Goal: Information Seeking & Learning: Learn about a topic

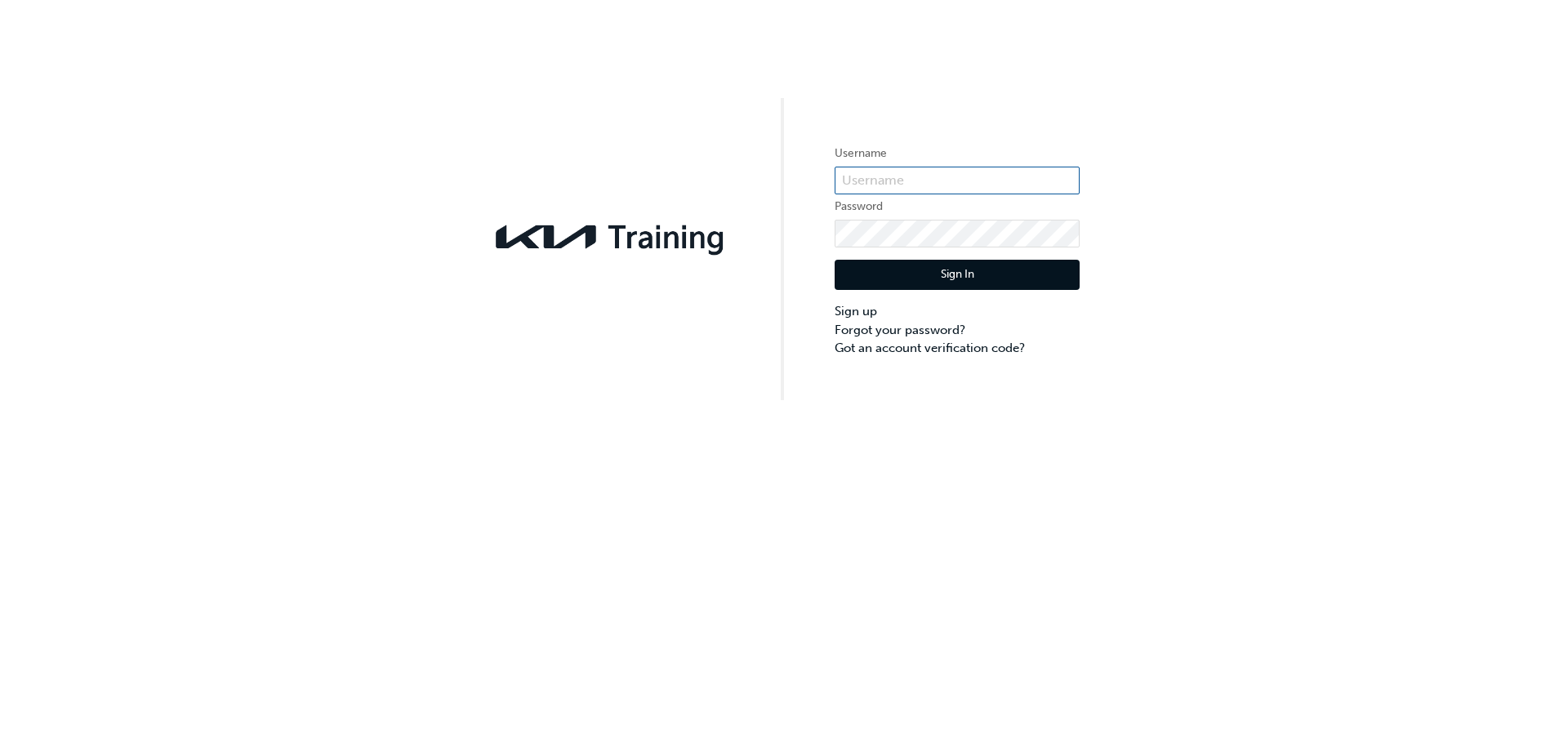
type input "KAU85165I2"
click at [946, 290] on div "Sign In Sign up Forgot your password? Got an account verification code?" at bounding box center [957, 303] width 245 height 110
click at [944, 266] on button "Sign In" at bounding box center [957, 275] width 245 height 31
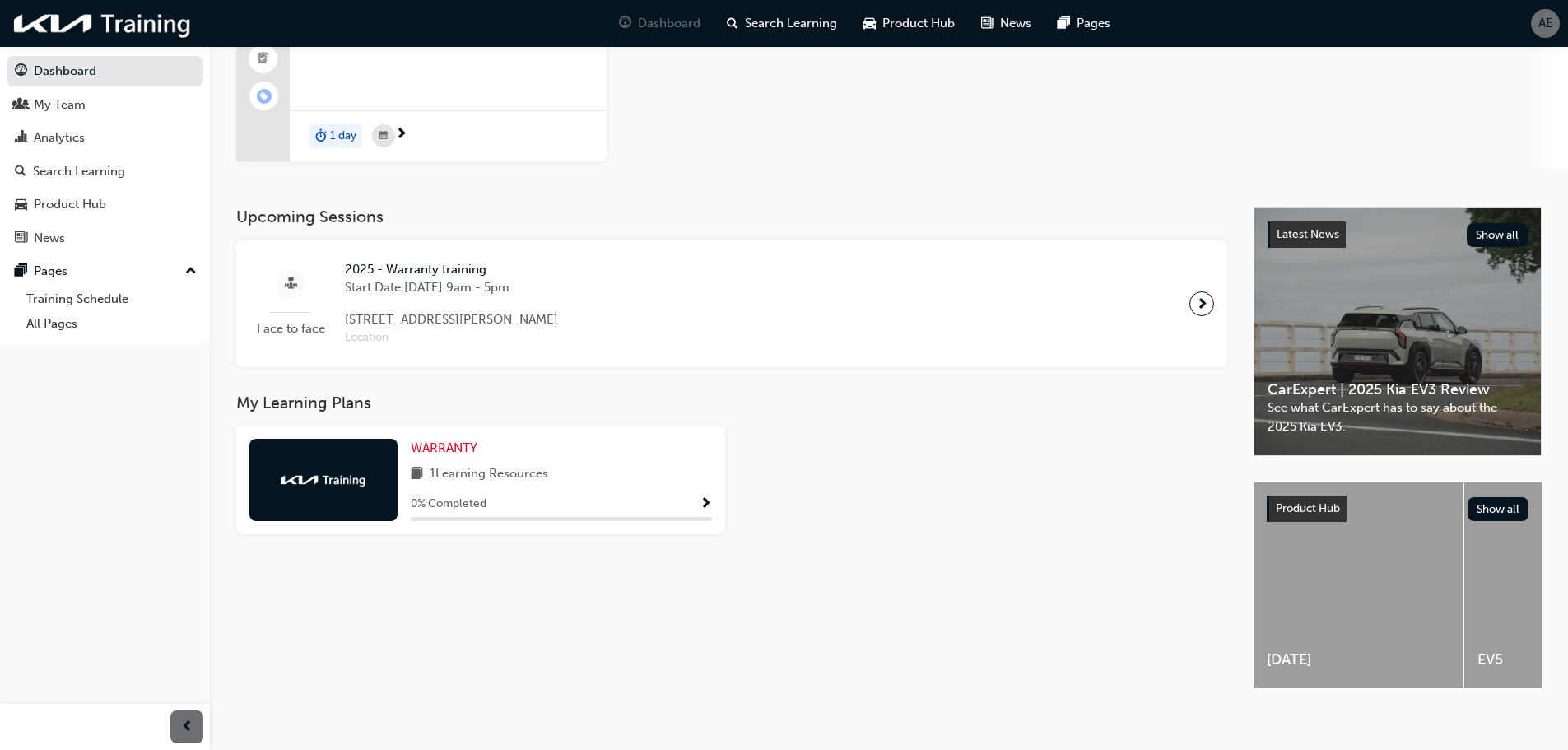
scroll to position [194, 0]
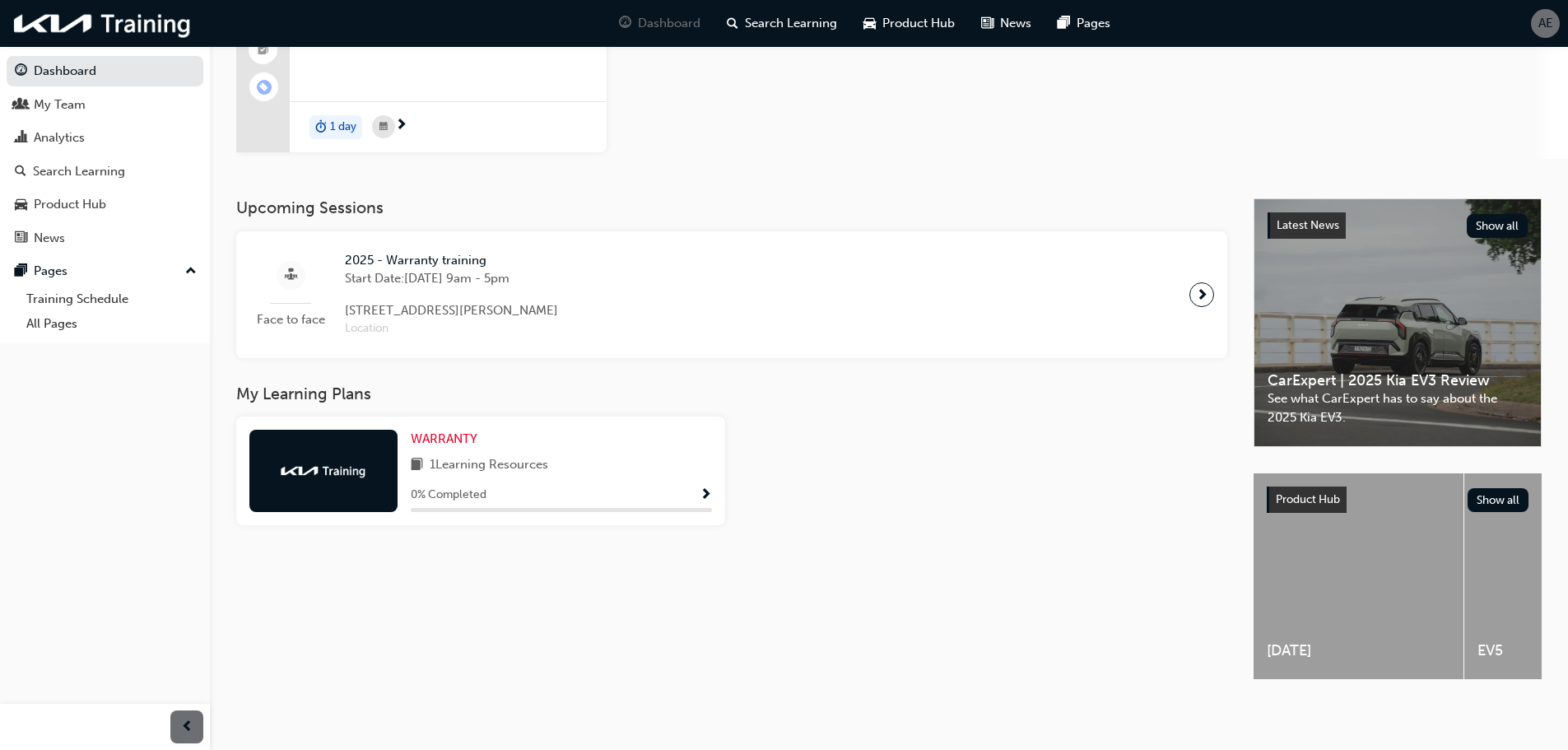
click at [592, 279] on div "Face to face 2025 - Warranty training Start Date: [DATE] 9am - 5pm [STREET_ADDR…" at bounding box center [732, 295] width 965 height 100
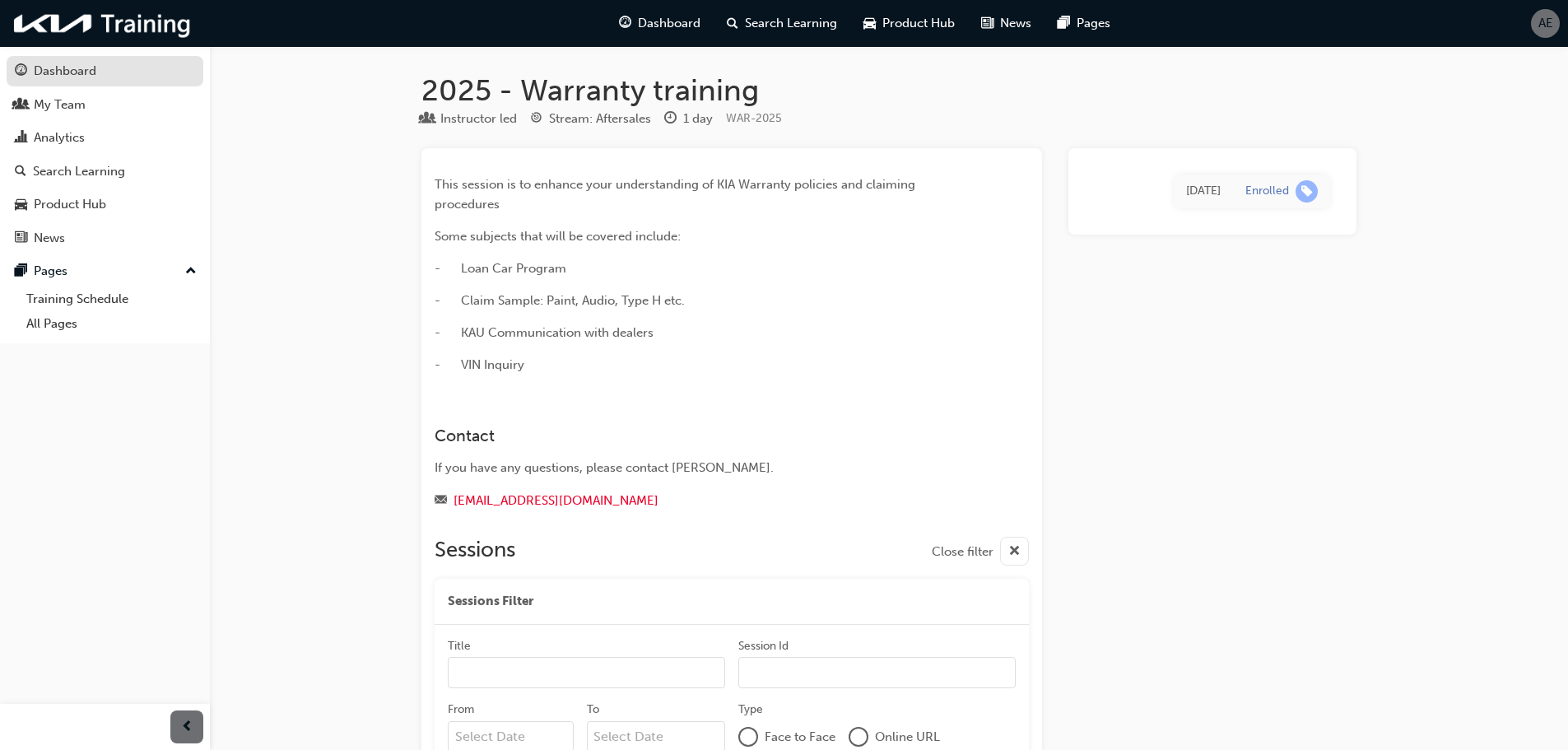
click at [79, 66] on div "Dashboard" at bounding box center [64, 71] width 62 height 19
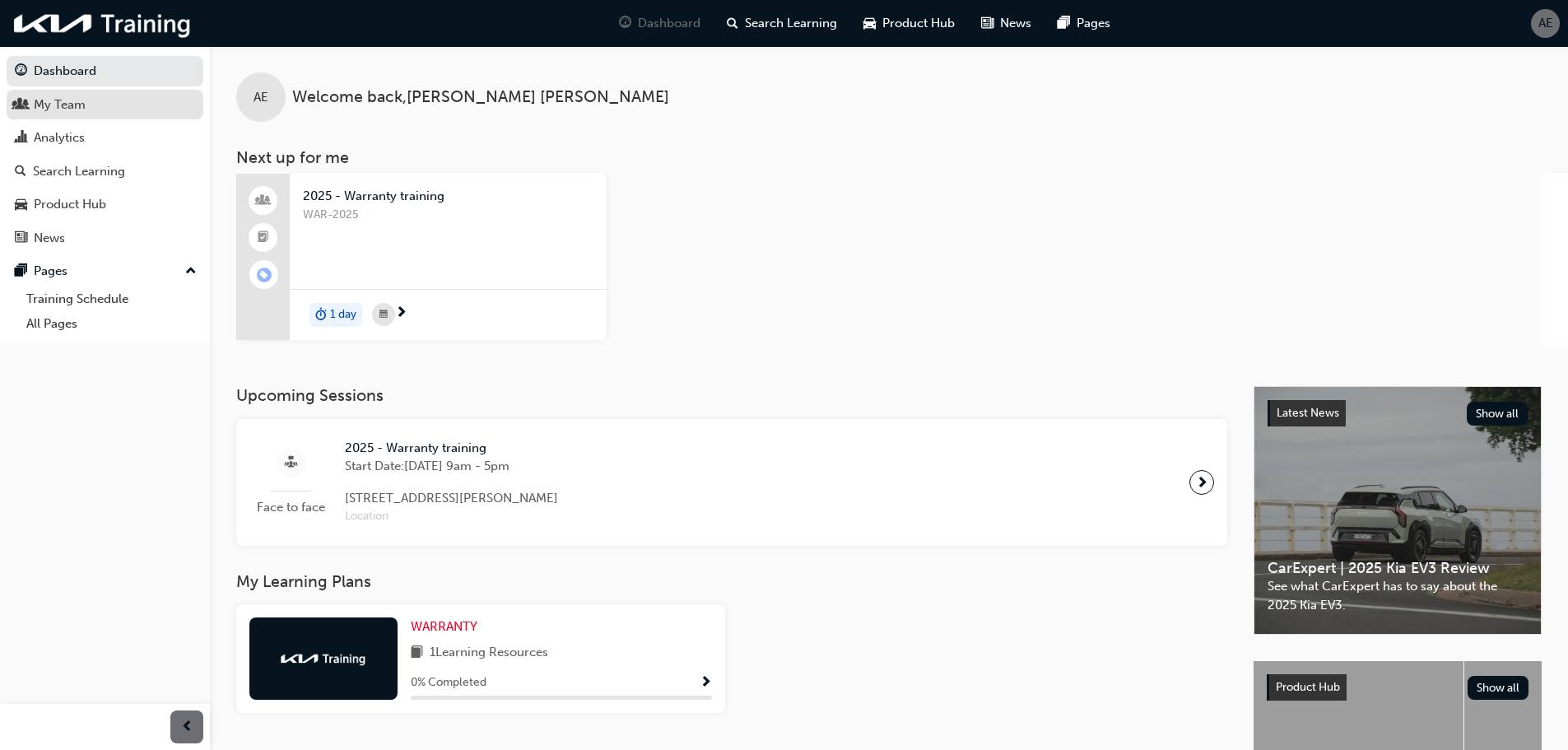
click at [74, 103] on div "My Team" at bounding box center [59, 105] width 52 height 19
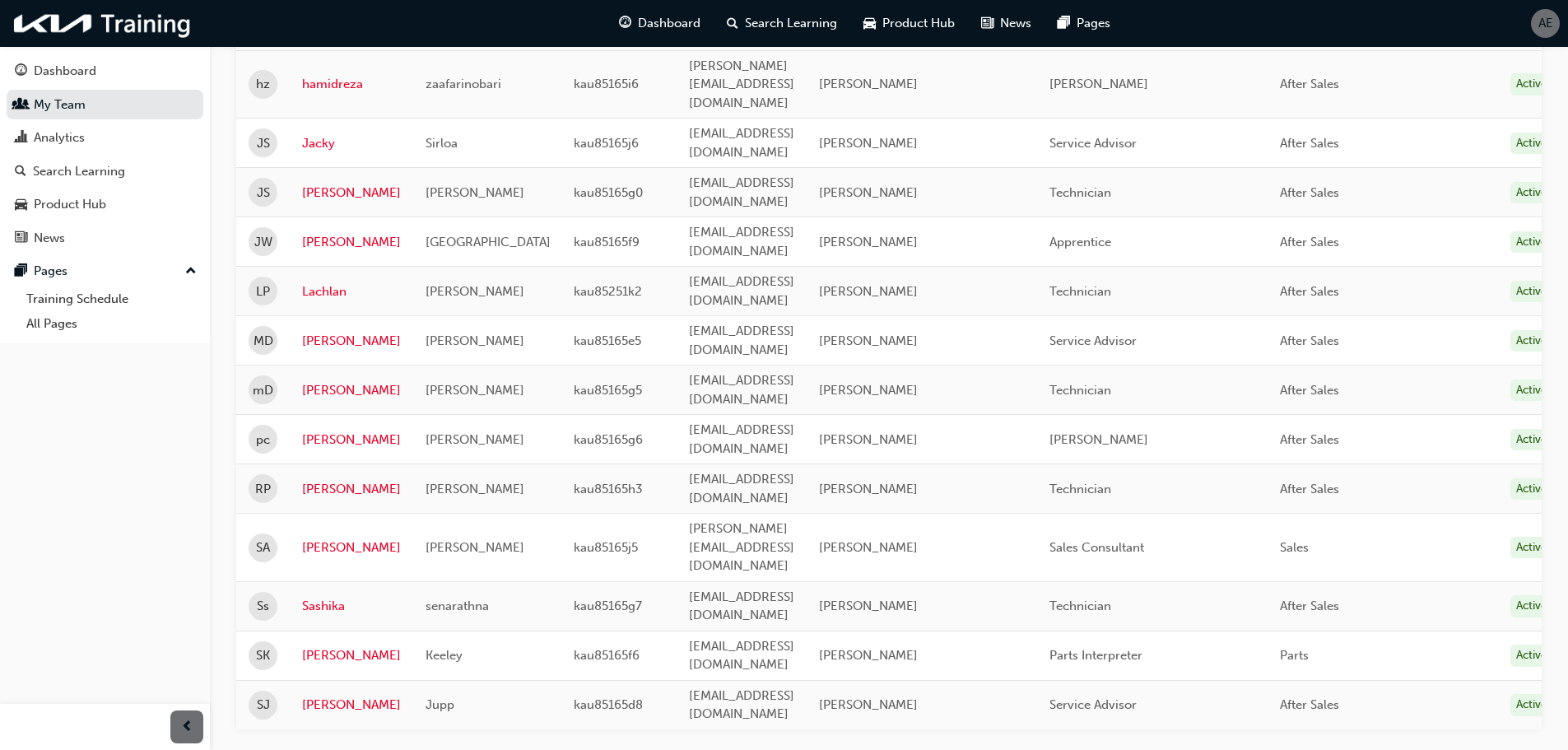
scroll to position [383, 0]
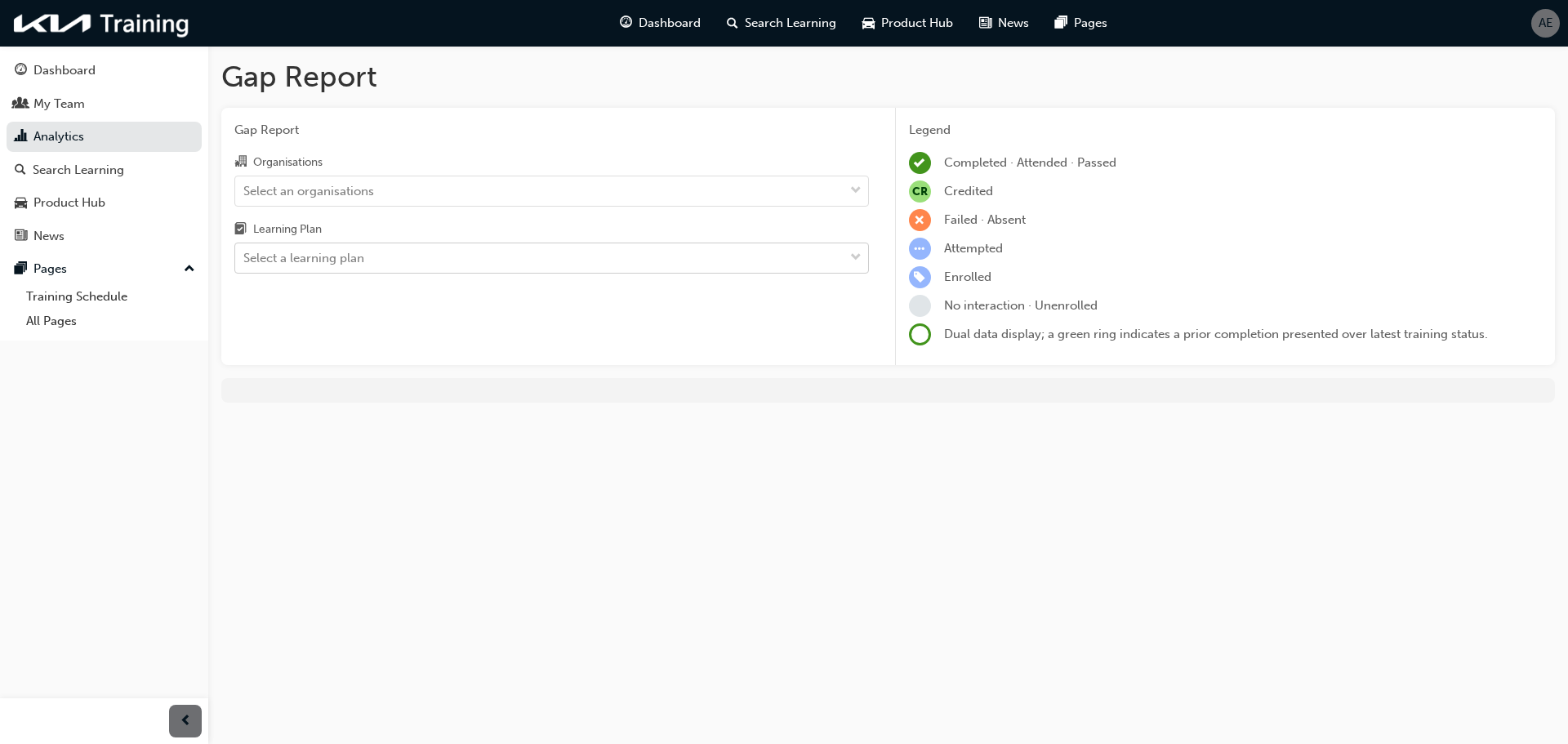
click at [500, 244] on div "Select a learning plan" at bounding box center [539, 258] width 608 height 29
click at [245, 250] on input "Learning Plan Select a learning plan" at bounding box center [244, 257] width 2 height 14
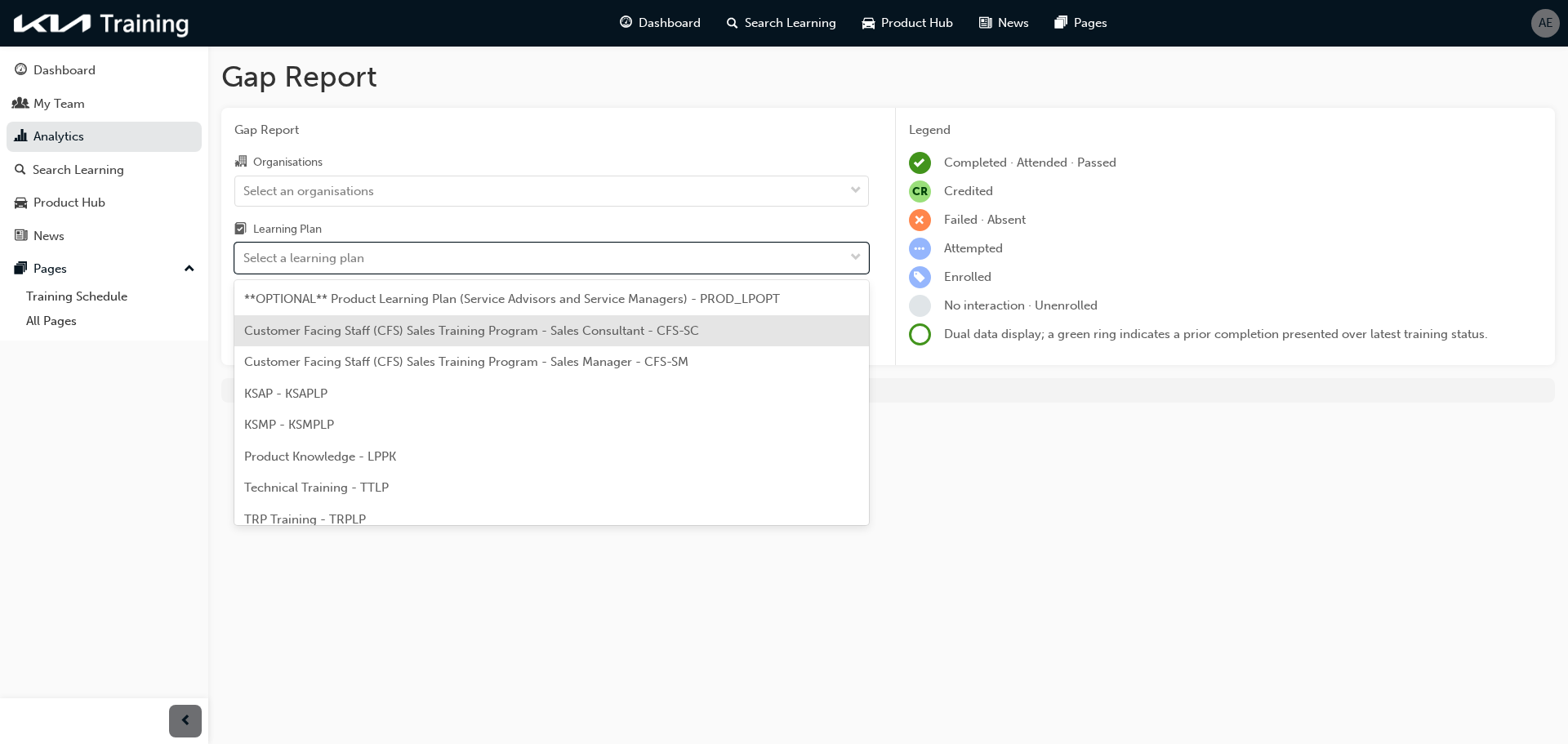
click at [493, 331] on span "Customer Facing Staff (CFS) Sales Training Program - Sales Consultant - CFS-SC" at bounding box center [471, 331] width 455 height 15
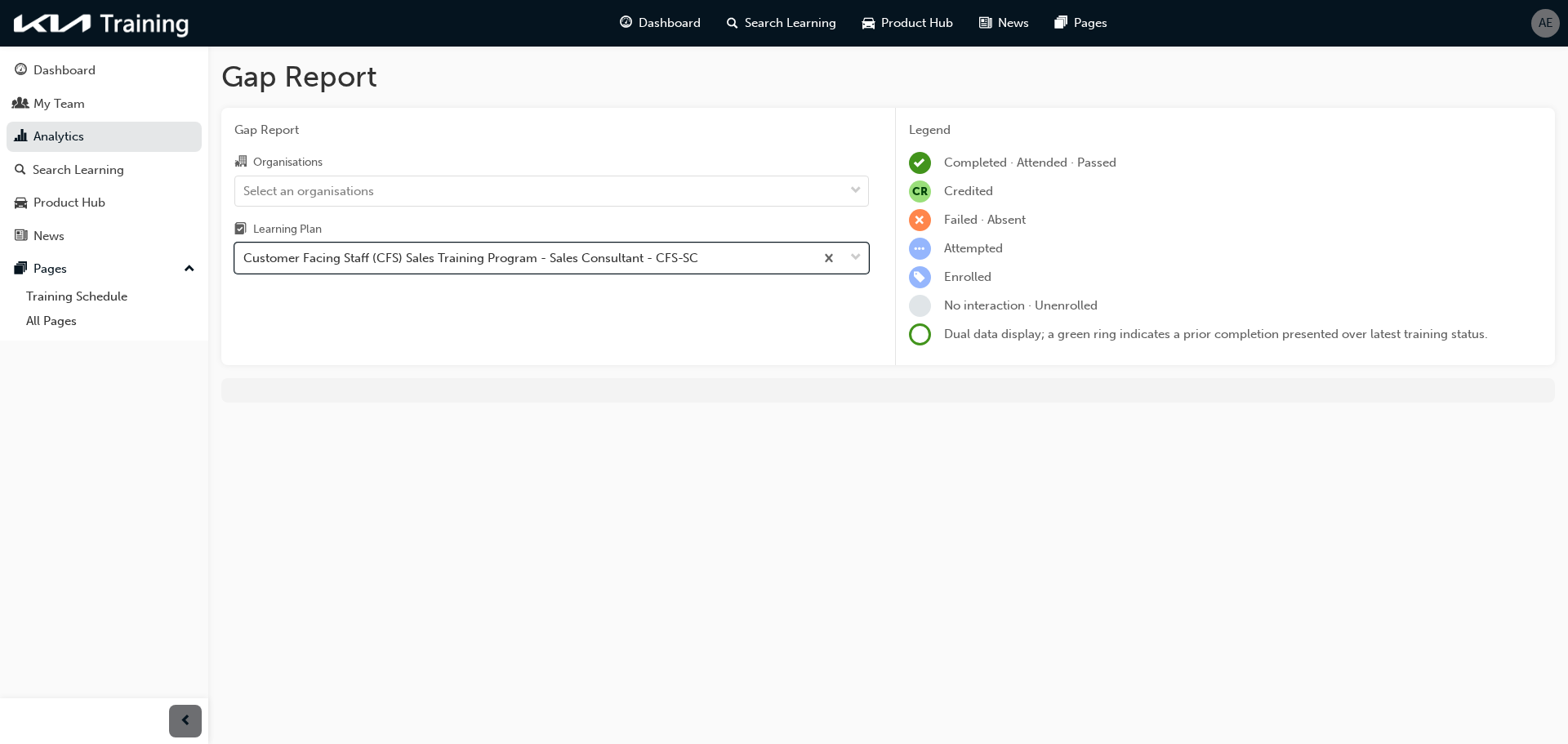
click at [468, 262] on div "Customer Facing Staff (CFS) Sales Training Program - Sales Consultant - CFS-SC" at bounding box center [470, 259] width 455 height 18
click at [245, 262] on input "Learning Plan option Customer Facing Staff (CFS) Sales Training Program - Sales…" at bounding box center [244, 257] width 2 height 14
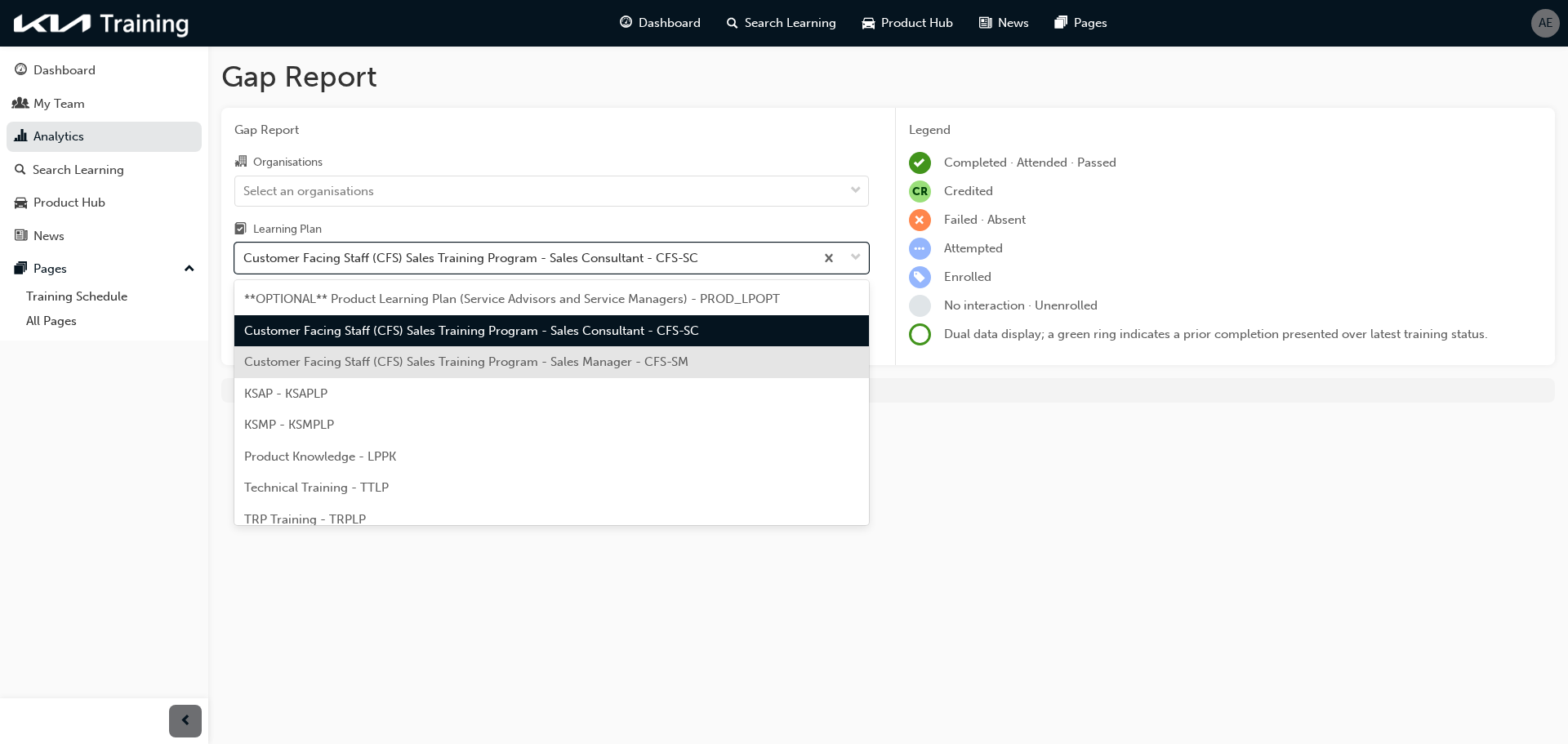
click at [460, 370] on div "Customer Facing Staff (CFS) Sales Training Program - Sales Manager - CFS-SM" at bounding box center [551, 362] width 634 height 32
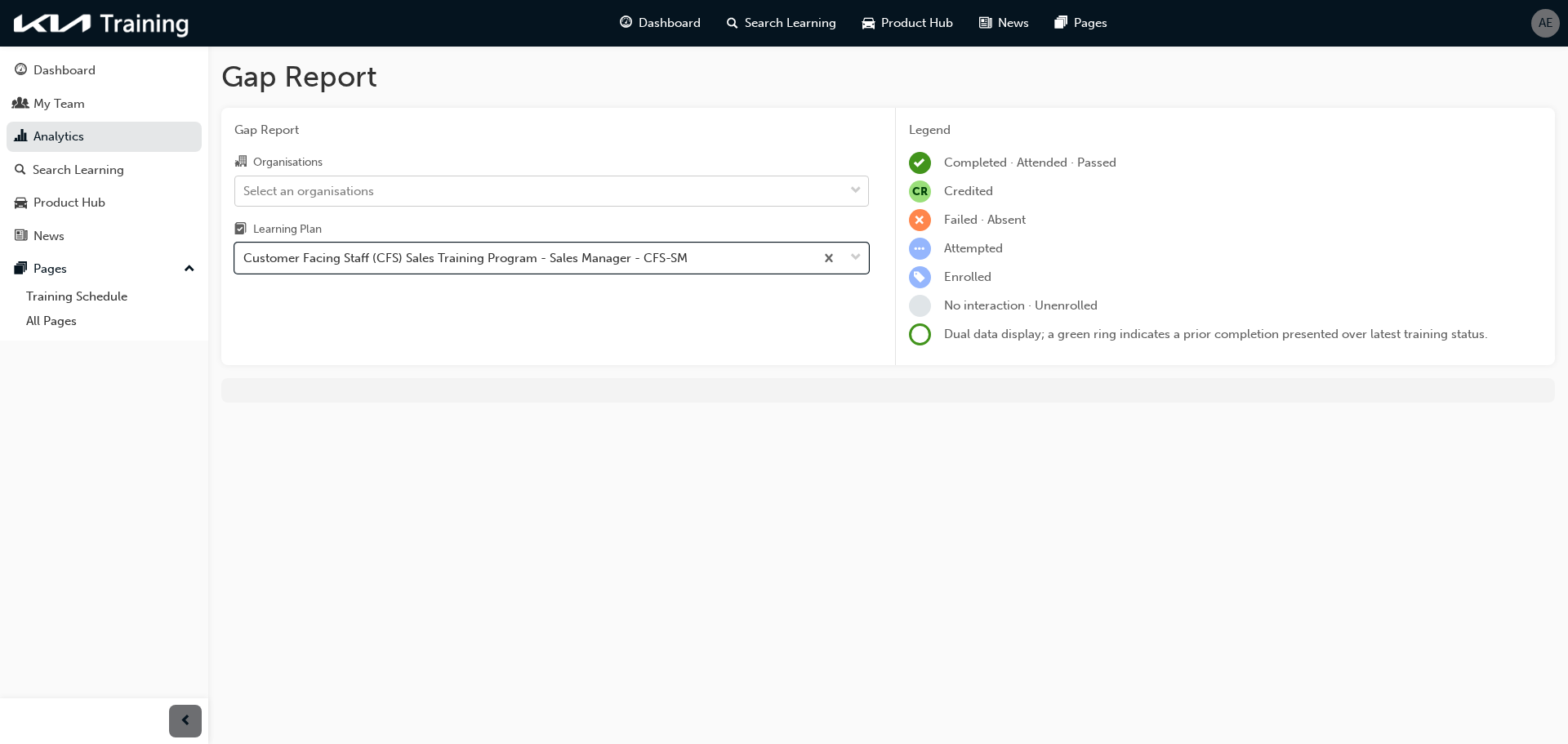
click at [562, 190] on div "Select an organisations" at bounding box center [539, 191] width 608 height 29
click at [245, 190] on input "Organisations Select an organisations" at bounding box center [244, 190] width 2 height 14
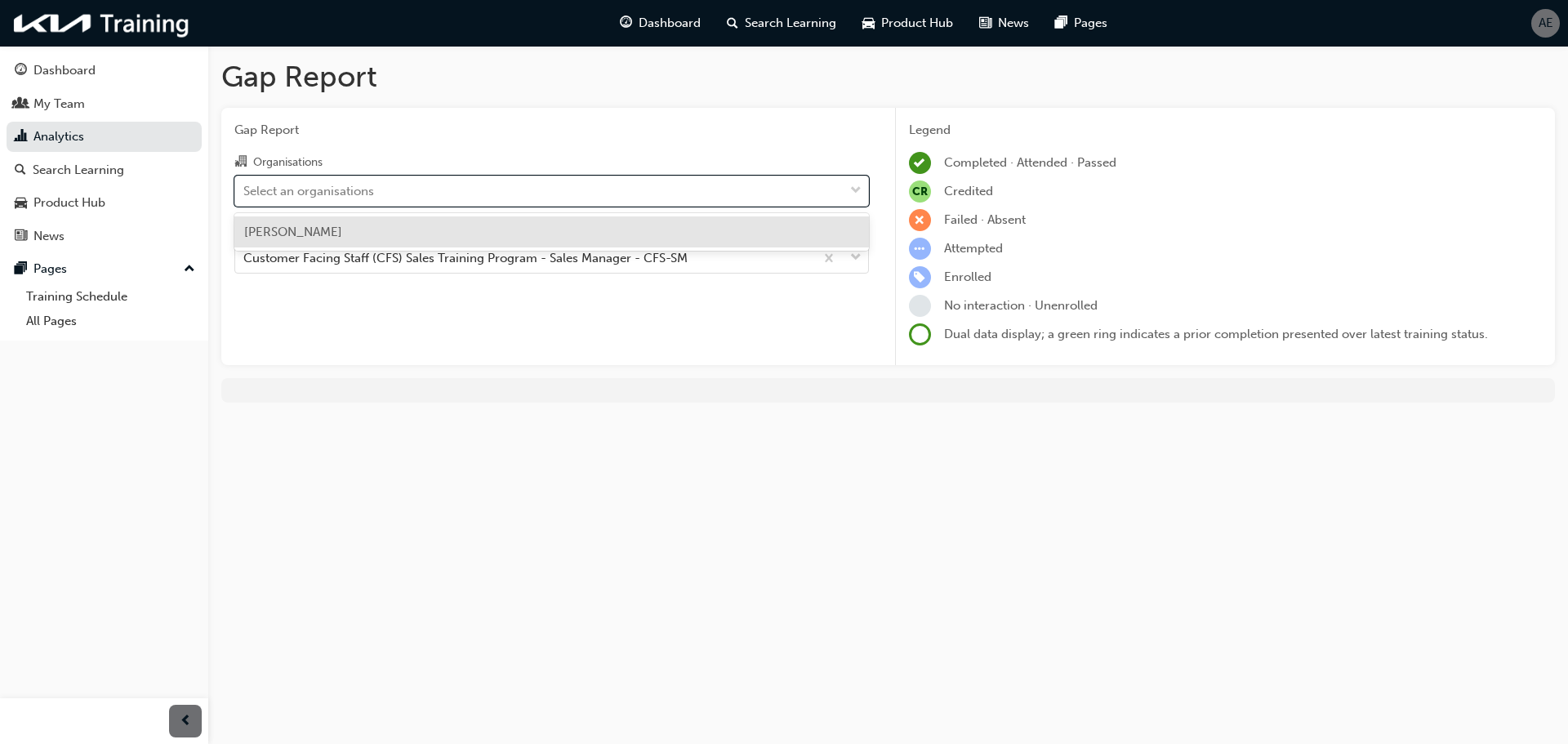
click at [540, 235] on div "[PERSON_NAME]" at bounding box center [551, 232] width 634 height 32
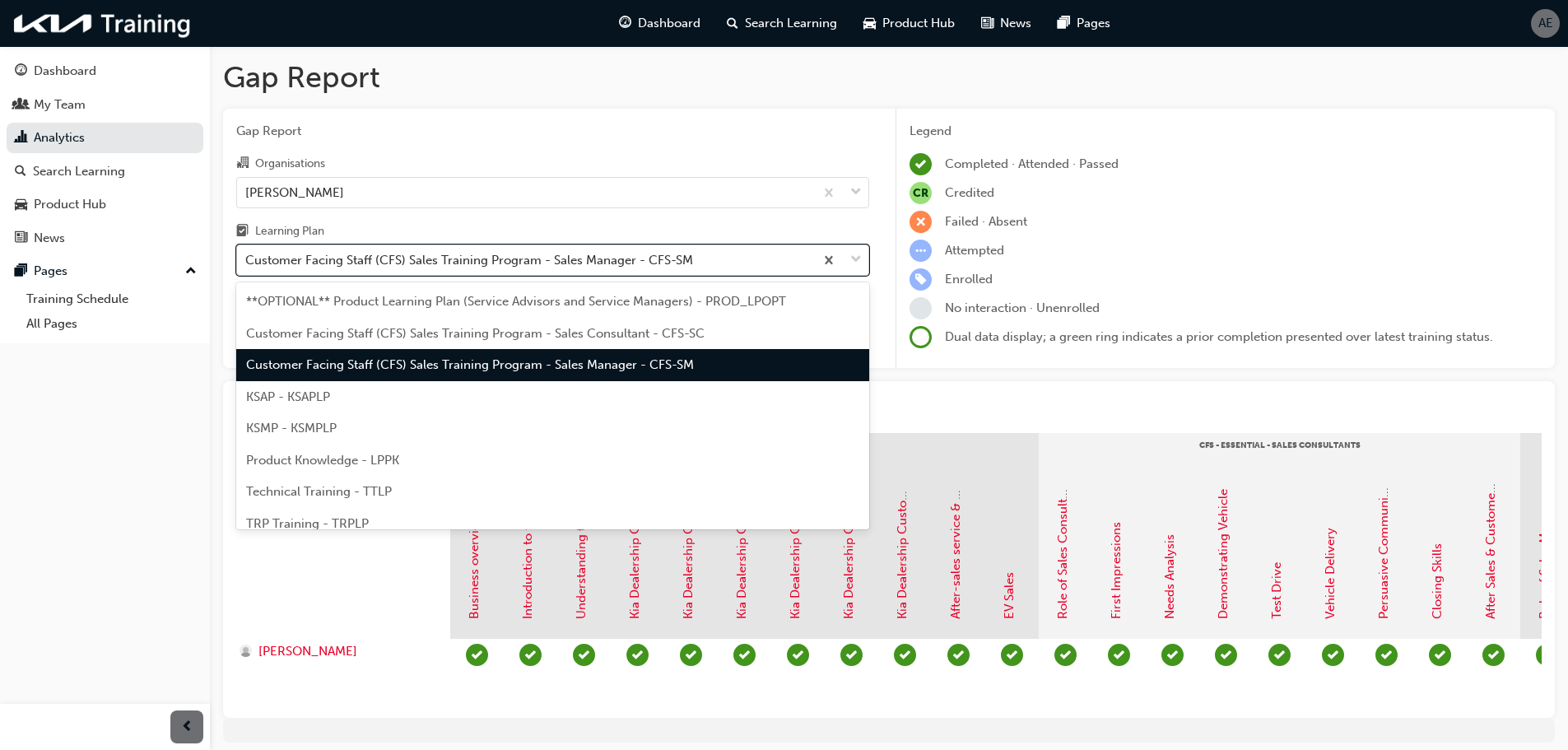
click at [535, 260] on div "Customer Facing Staff (CFS) Sales Training Program - Sales Manager - CFS-SM" at bounding box center [469, 261] width 448 height 19
click at [247, 260] on input "Learning Plan option Customer Facing Staff (CFS) Sales Training Program - Sales…" at bounding box center [246, 259] width 2 height 14
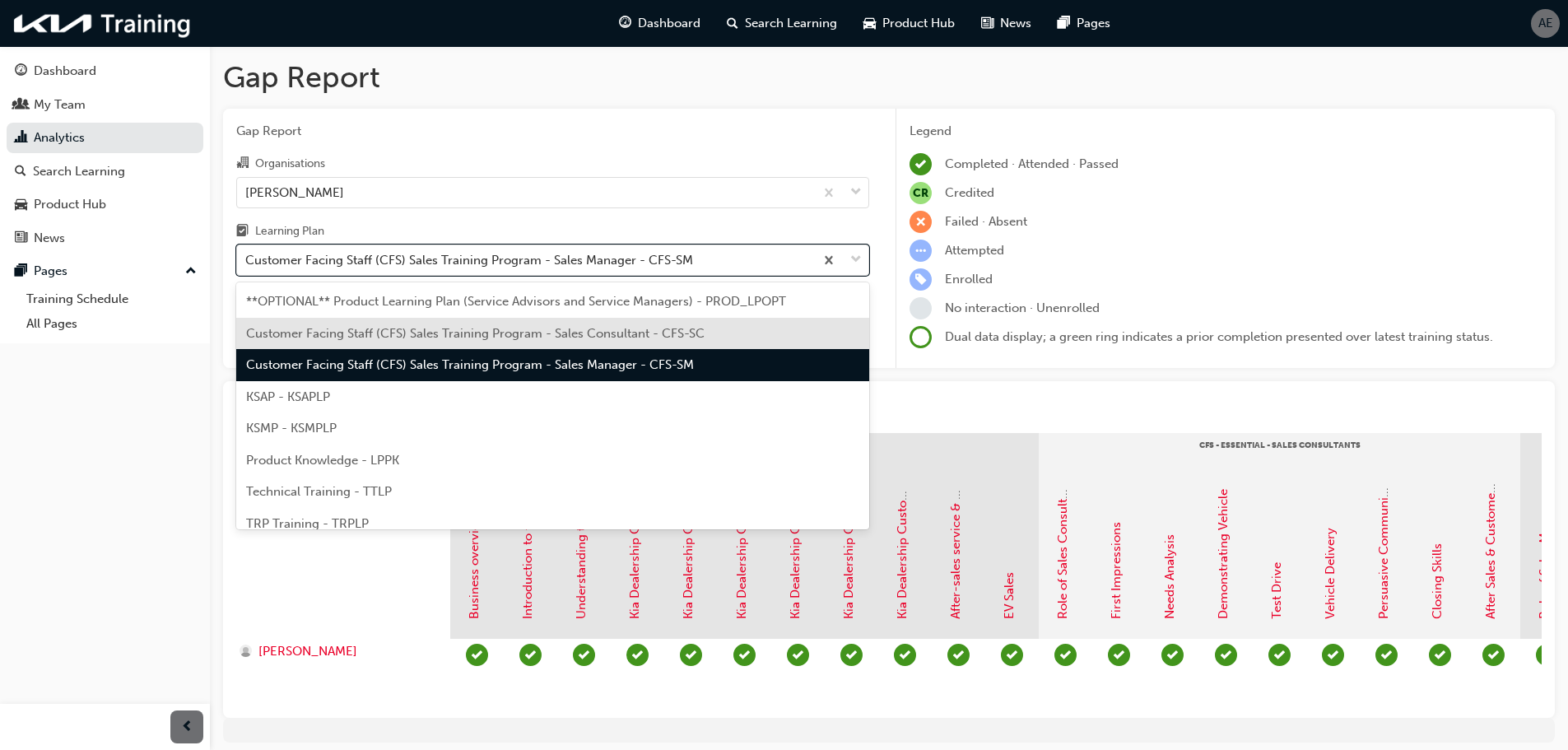
click at [545, 335] on span "Customer Facing Staff (CFS) Sales Training Program - Sales Consultant - CFS-SC" at bounding box center [475, 333] width 458 height 15
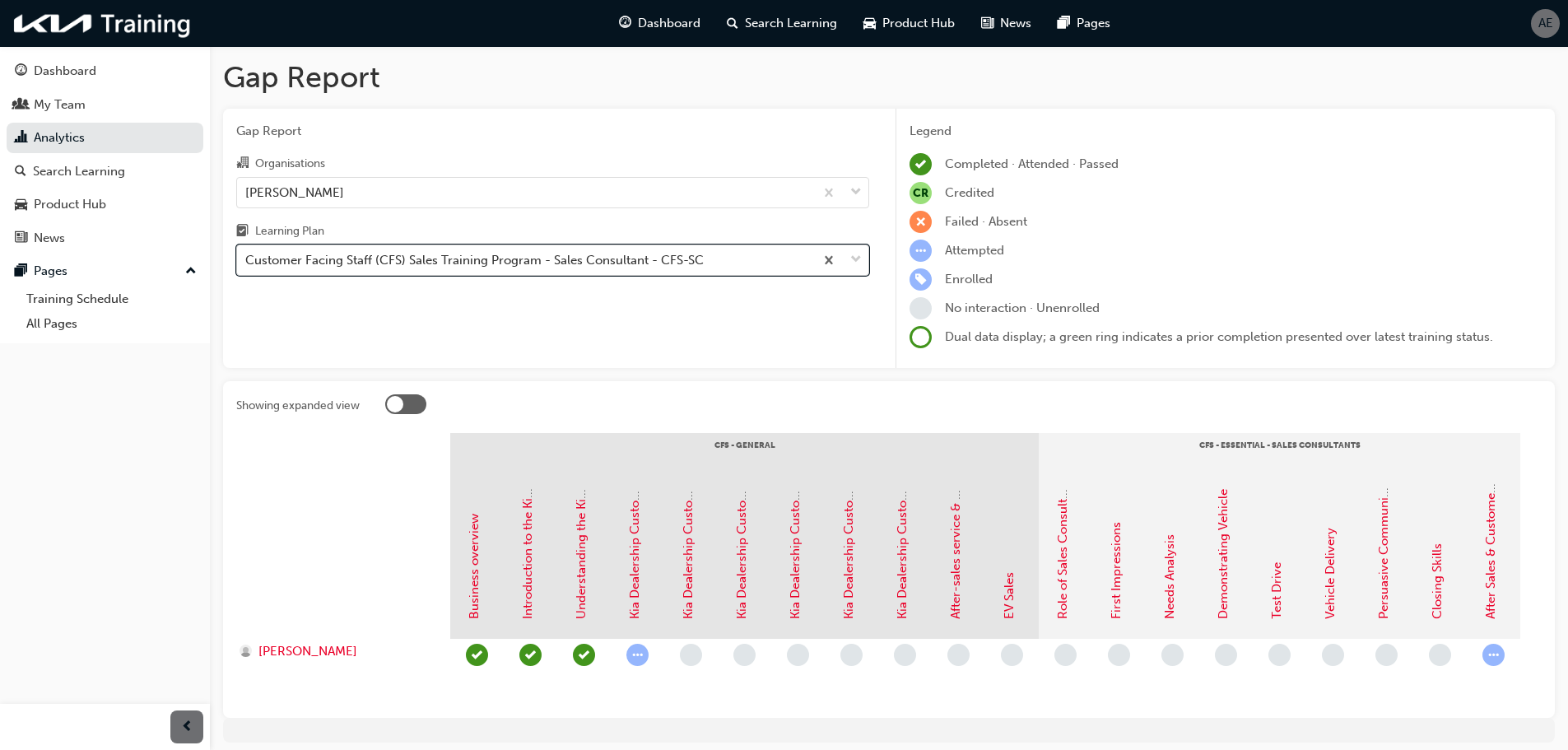
click at [549, 260] on div "Customer Facing Staff (CFS) Sales Training Program - Sales Consultant - CFS-SC" at bounding box center [474, 261] width 458 height 19
click at [247, 260] on input "Learning Plan option Customer Facing Staff (CFS) Sales Training Program - Sales…" at bounding box center [246, 259] width 2 height 14
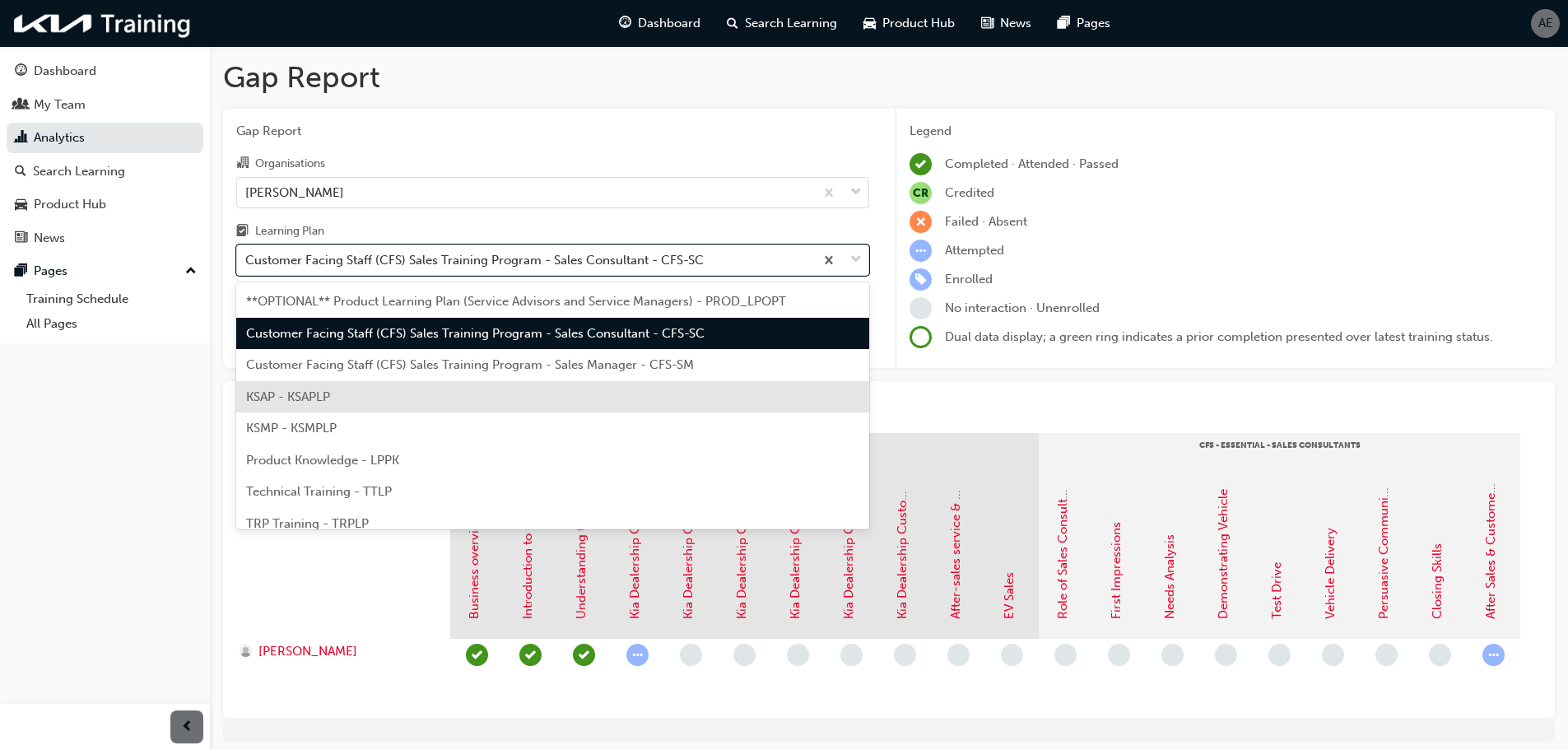
click at [369, 395] on div "KSAP - KSAPLP" at bounding box center [553, 397] width 633 height 32
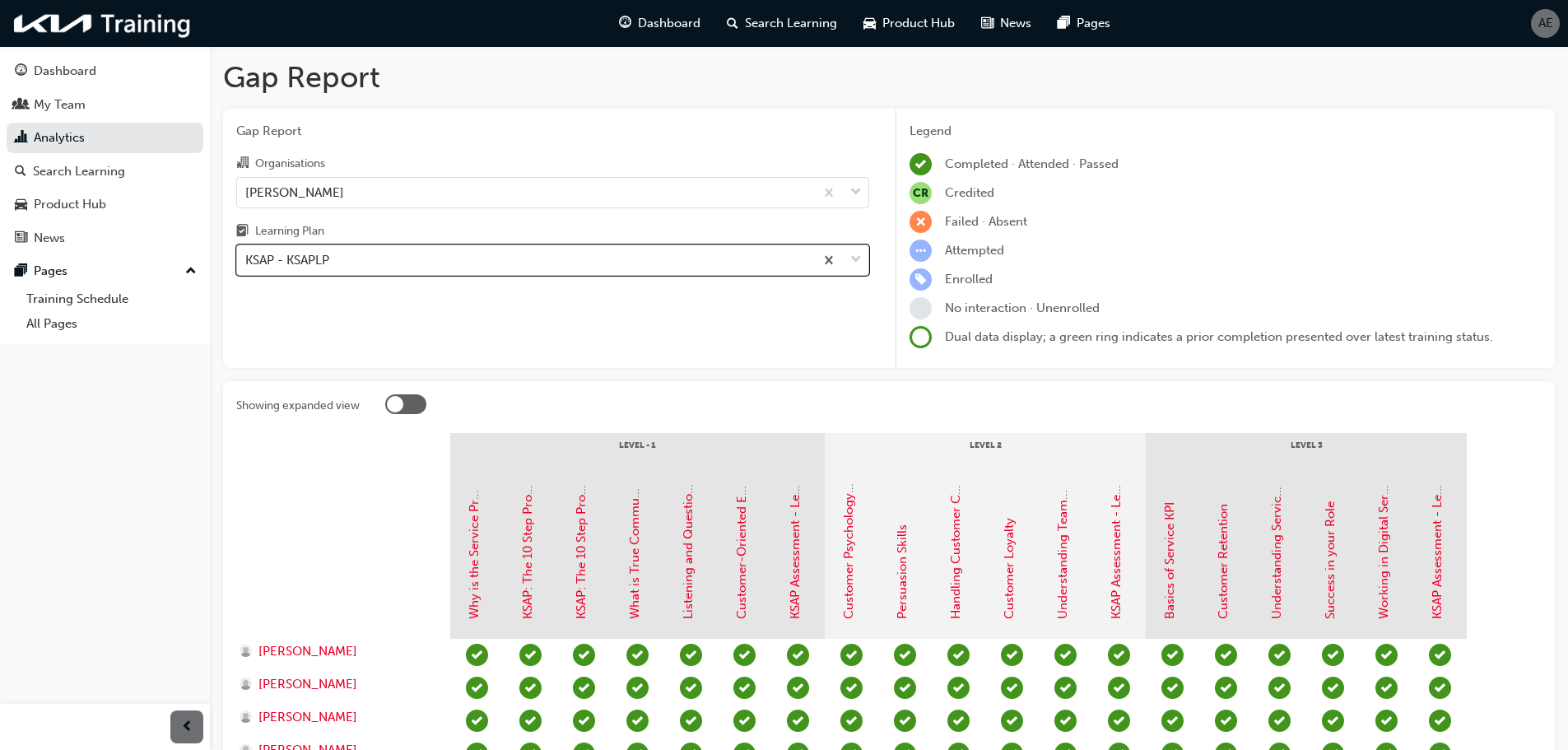
click at [501, 270] on div "KSAP - KSAPLP" at bounding box center [526, 260] width 577 height 29
click at [247, 267] on input "Learning Plan option KSAP - KSAPLP, selected. 0 results available. Select is fo…" at bounding box center [246, 259] width 2 height 14
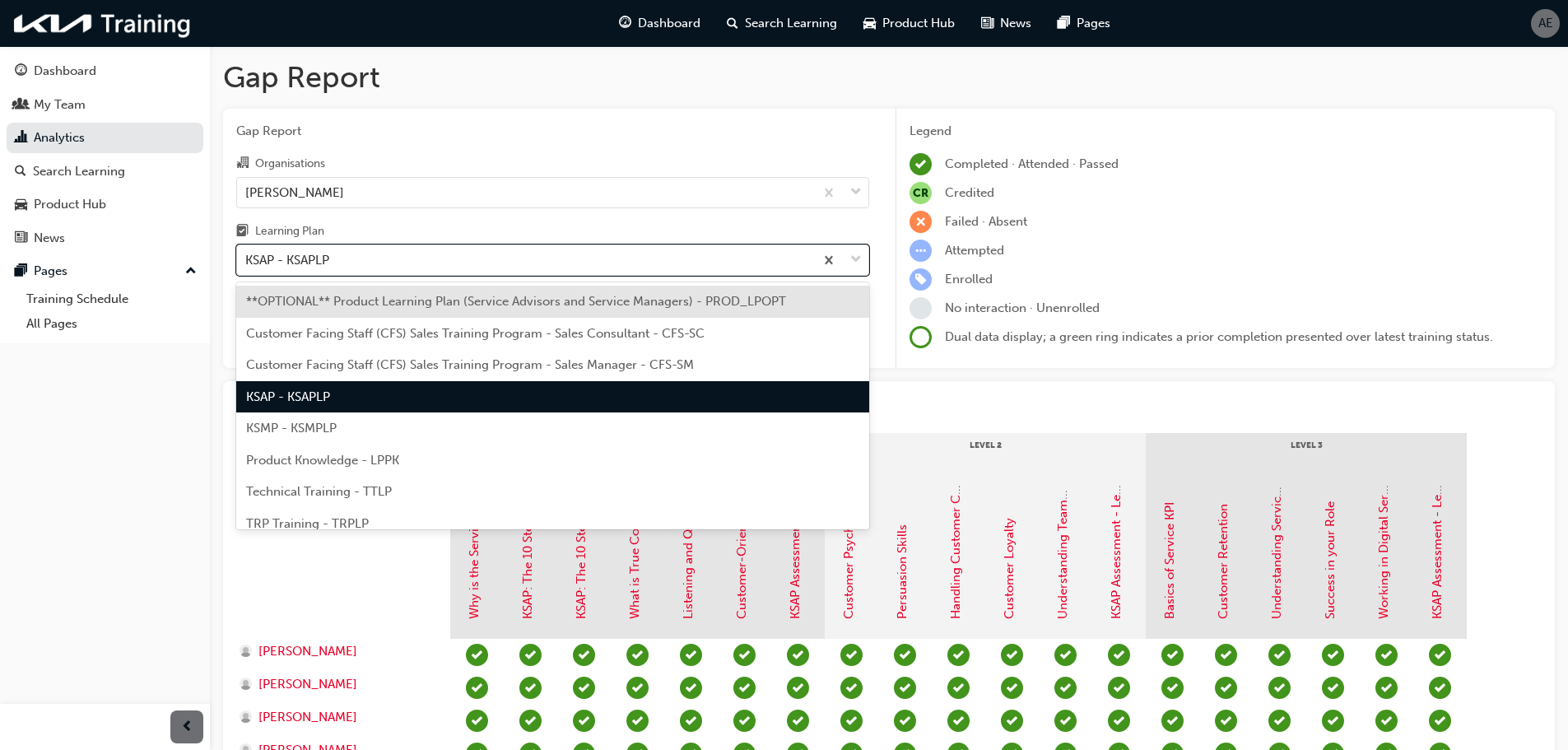
click at [297, 434] on span "KSMP - KSMPLP" at bounding box center [291, 428] width 91 height 15
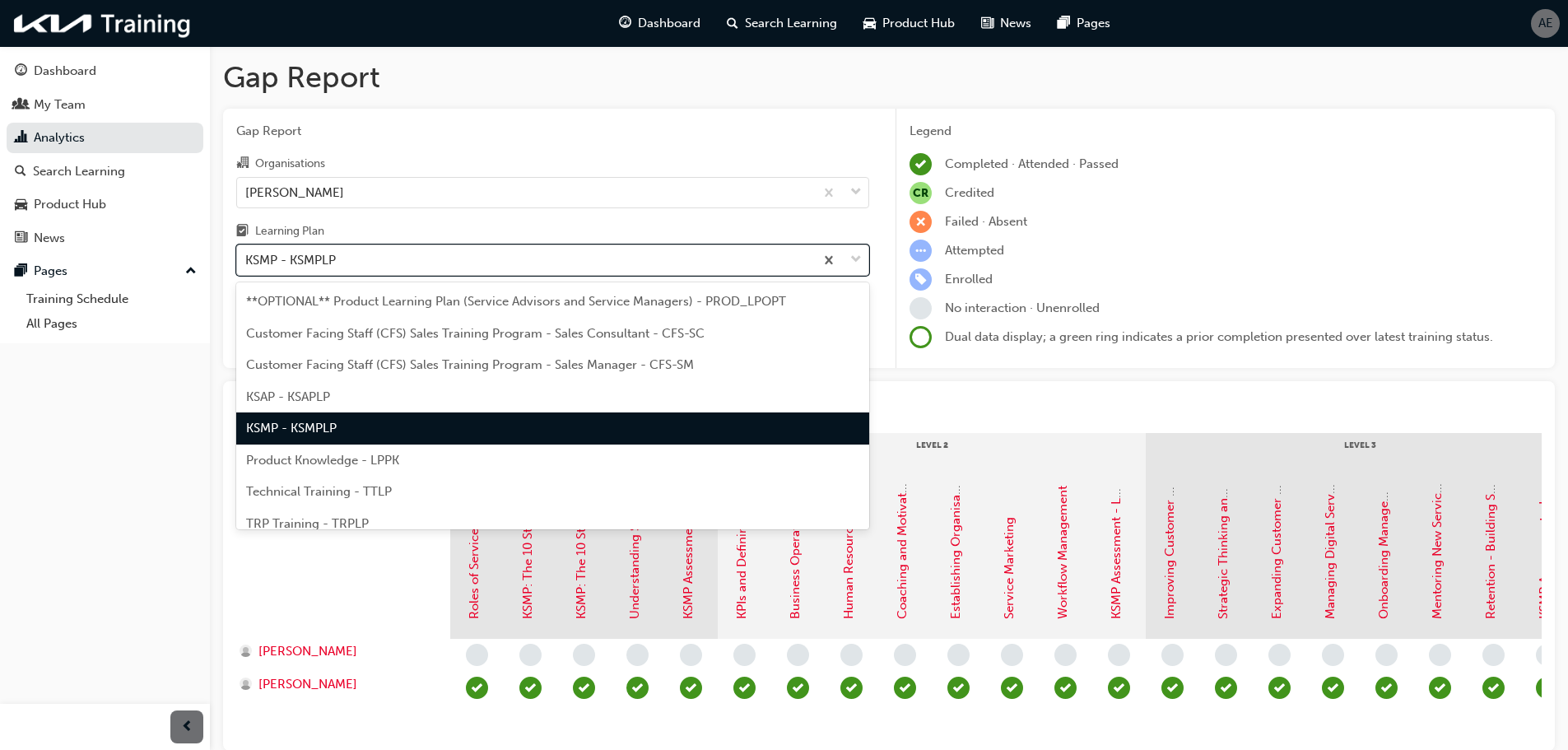
click at [495, 258] on div "KSMP - KSMPLP" at bounding box center [526, 260] width 577 height 29
click at [247, 258] on input "Learning Plan option KSMP - KSMPLP, selected. option KSMP - KSMPLP focused, 5 o…" at bounding box center [246, 259] width 2 height 14
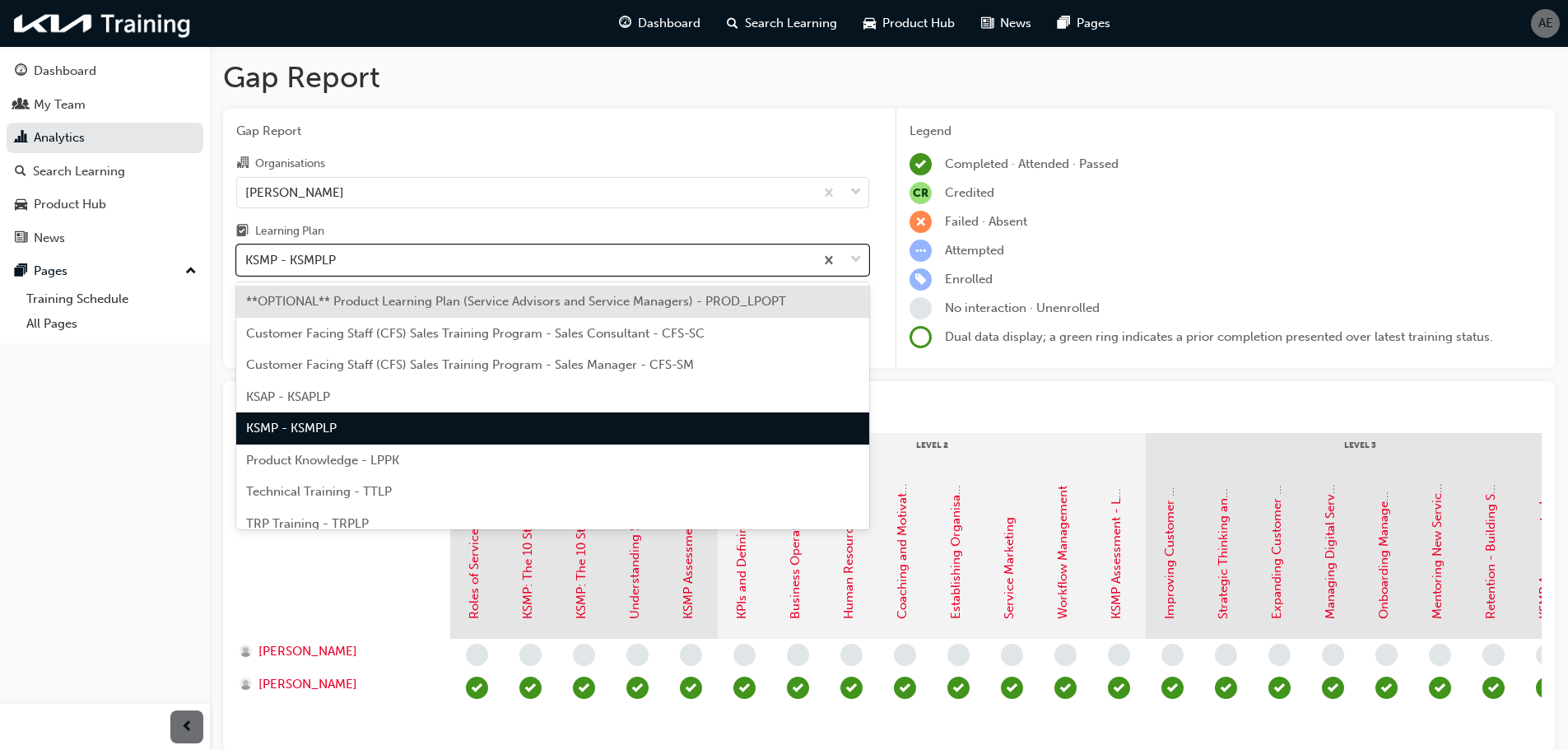
click at [417, 460] on div "Product Knowledge - LPPK" at bounding box center [553, 460] width 633 height 32
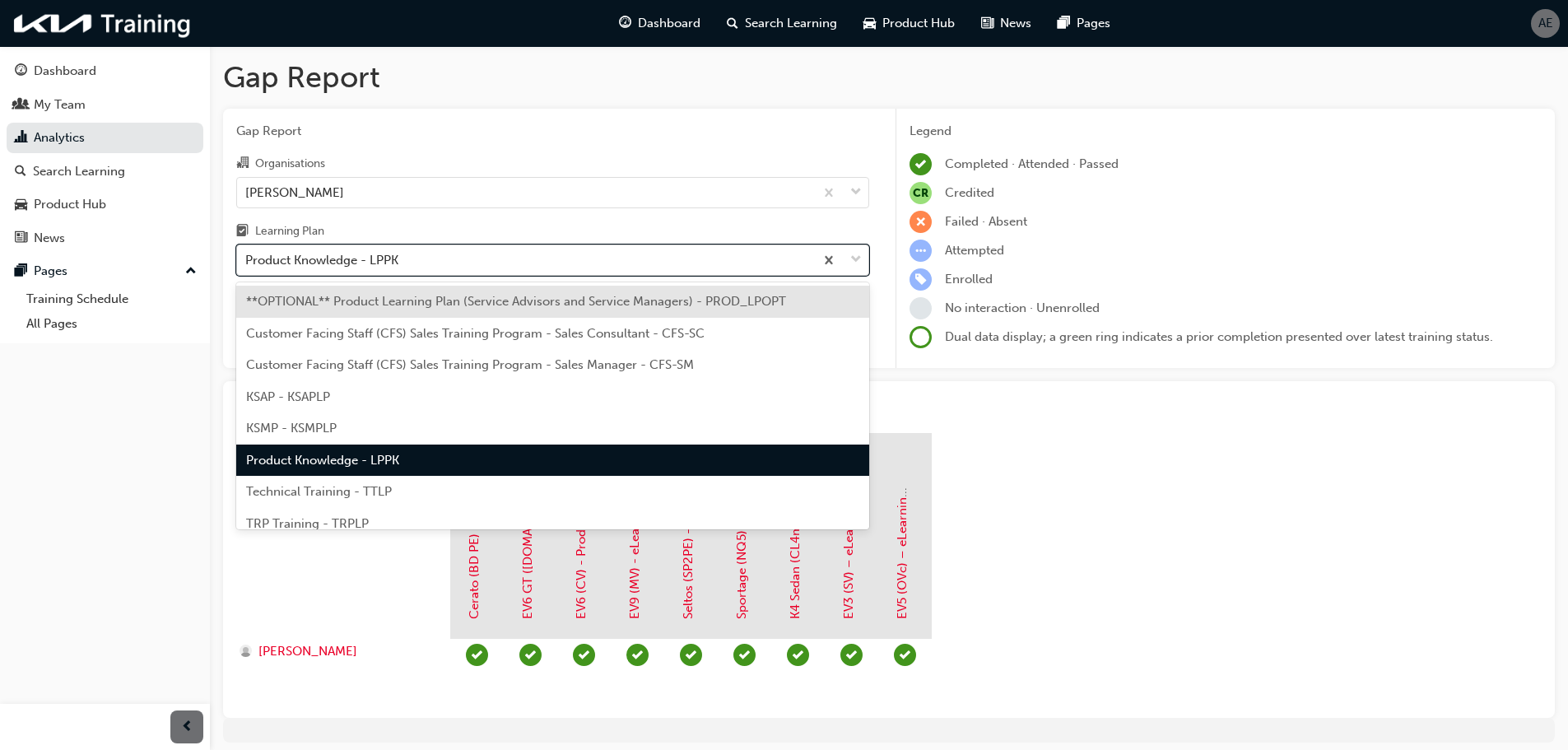
click at [495, 254] on div "Product Knowledge - LPPK" at bounding box center [526, 260] width 577 height 29
click at [247, 254] on input "Learning Plan option Product Knowledge - LPPK, selected. option **OPTIONAL** Pr…" at bounding box center [246, 259] width 2 height 14
click at [343, 487] on span "Technical Training - TTLP" at bounding box center [318, 492] width 146 height 15
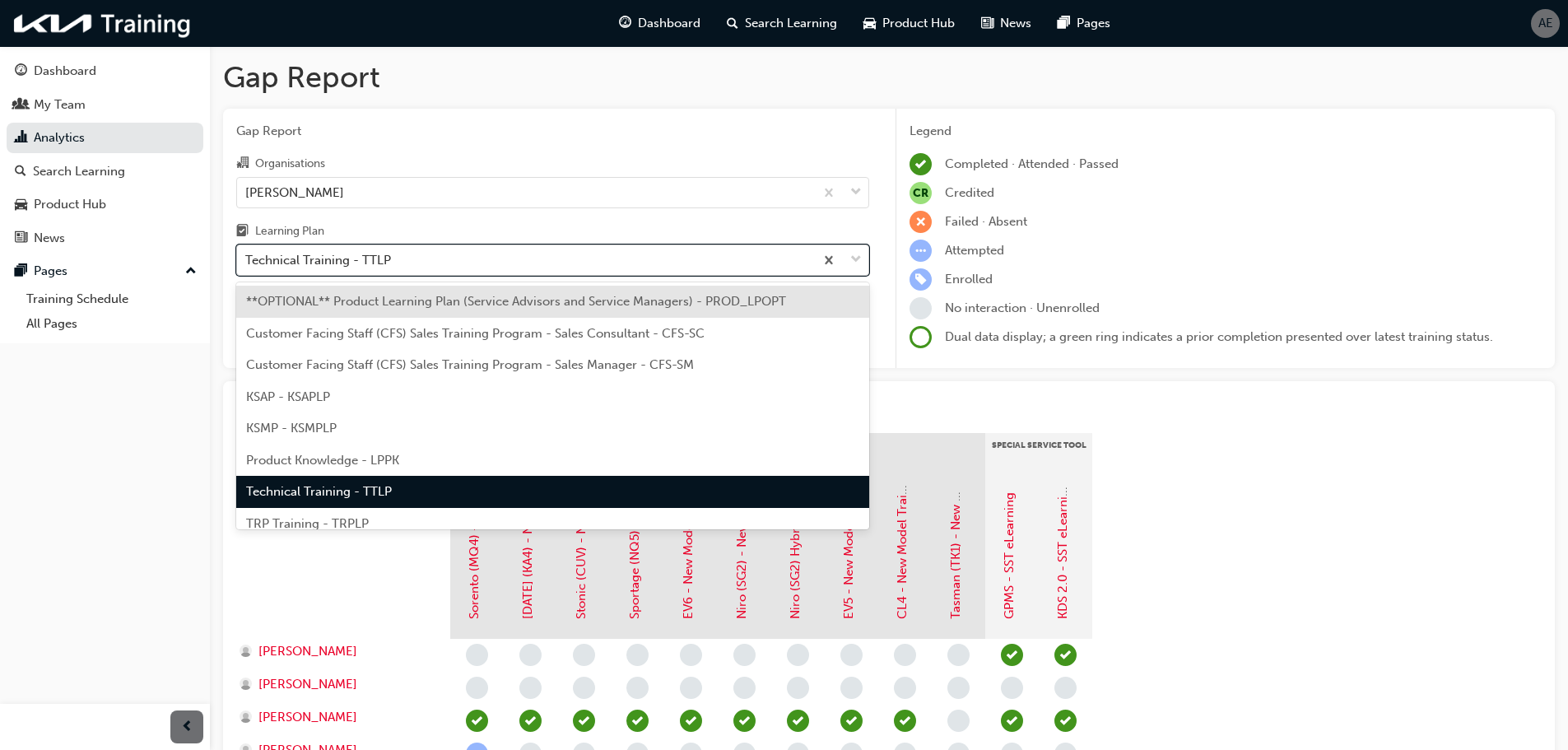
click at [441, 262] on div "Technical Training - TTLP" at bounding box center [526, 260] width 577 height 29
click at [247, 262] on input "Learning Plan option Technical Training - TTLP, selected. option **OPTIONAL** P…" at bounding box center [246, 259] width 2 height 14
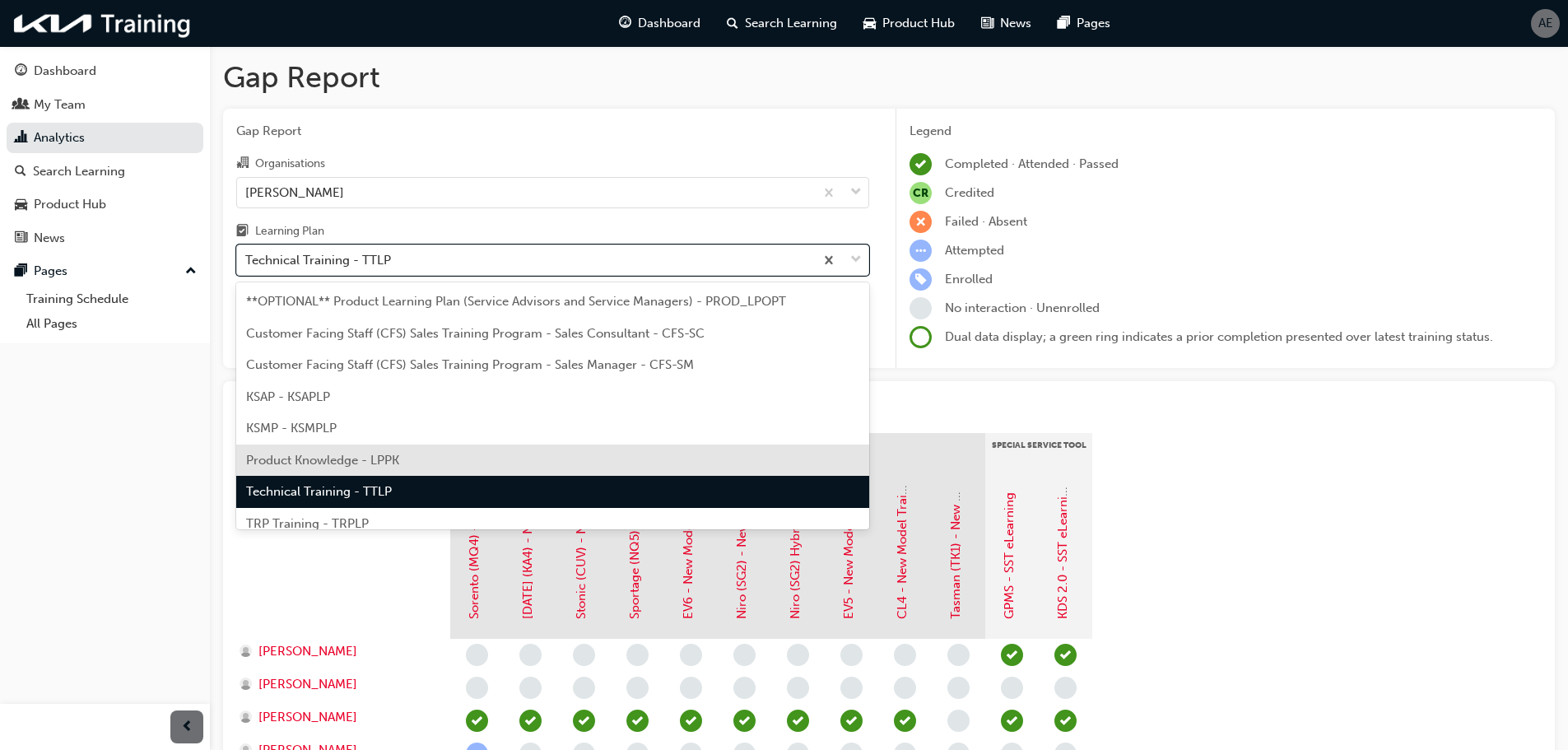
scroll to position [45, 0]
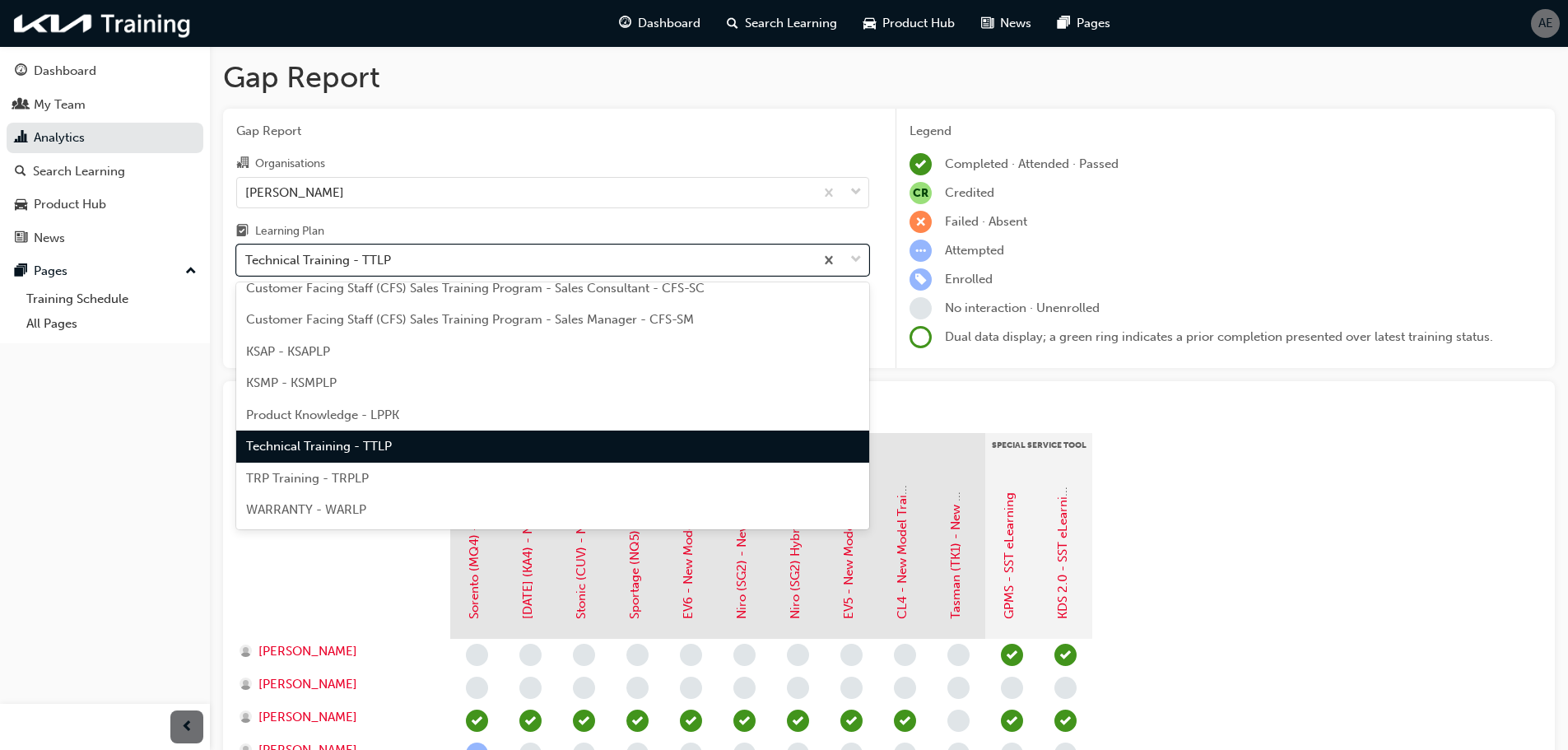
click at [340, 515] on span "WARRANTY - WARLP" at bounding box center [306, 510] width 121 height 15
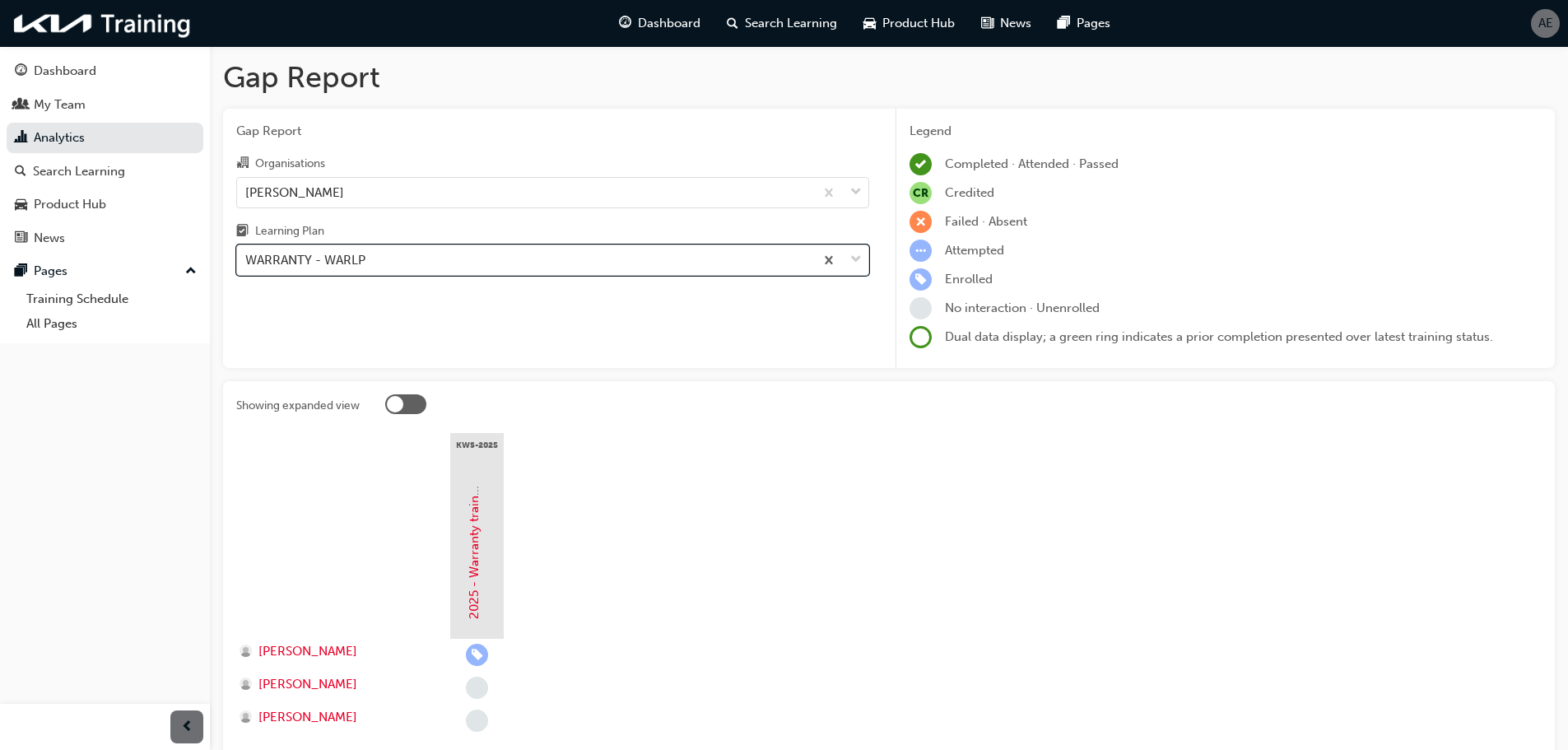
click at [690, 260] on div "WARRANTY - WARLP" at bounding box center [526, 260] width 577 height 29
click at [247, 260] on input "Learning Plan option WARRANTY - WARLP, selected. 0 results available. Select is…" at bounding box center [246, 259] width 2 height 14
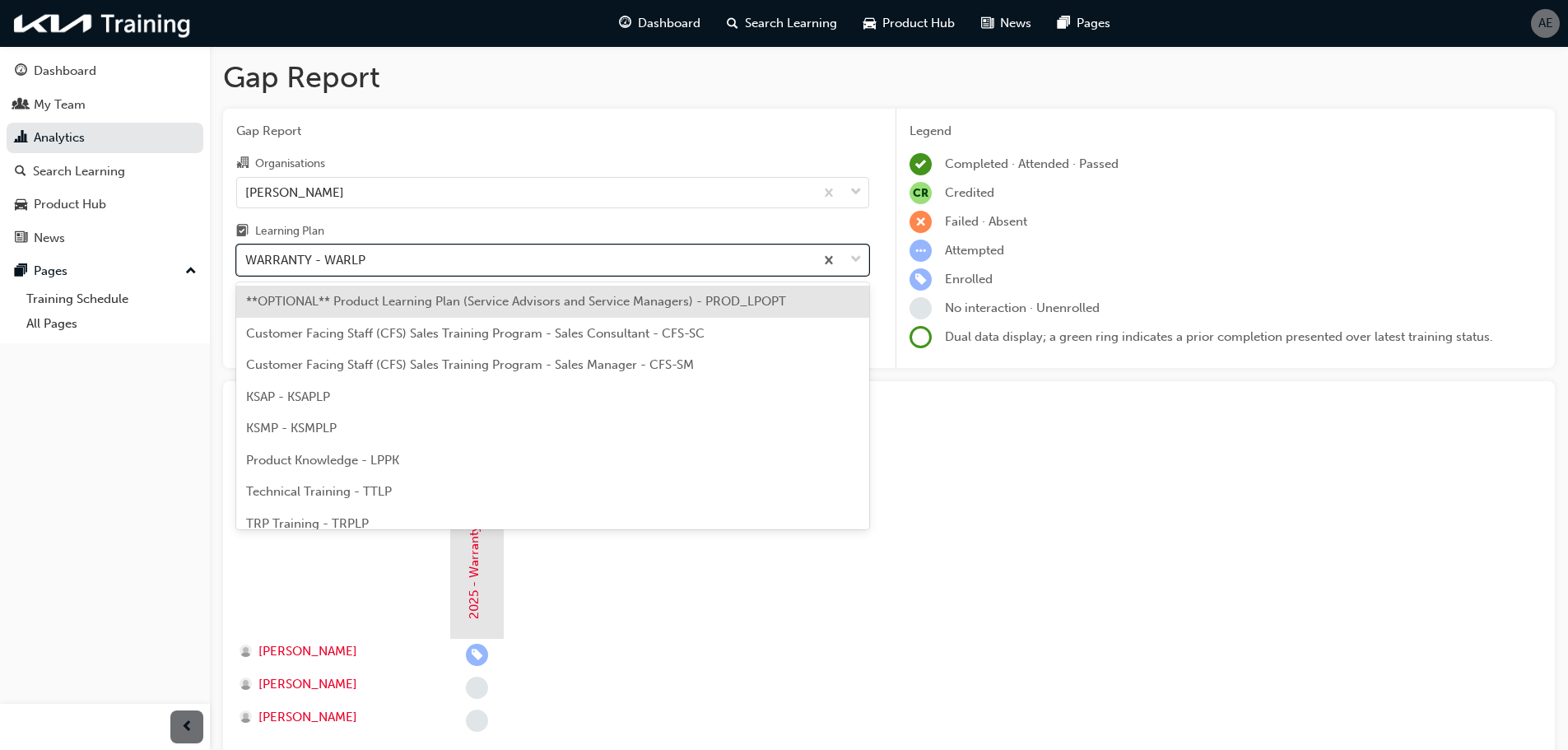
scroll to position [45, 0]
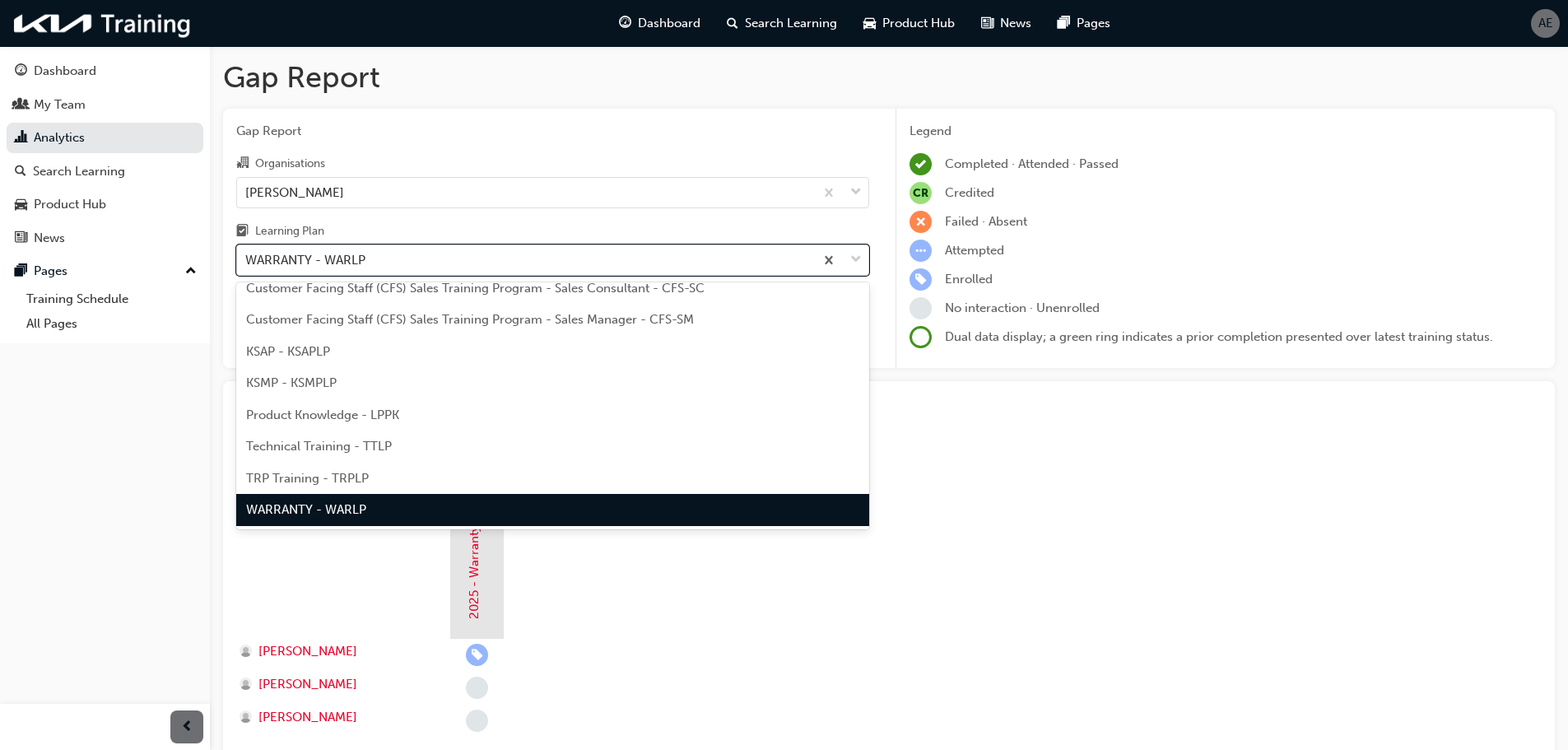
click at [407, 479] on div "TRP Training - TRPLP" at bounding box center [553, 479] width 633 height 32
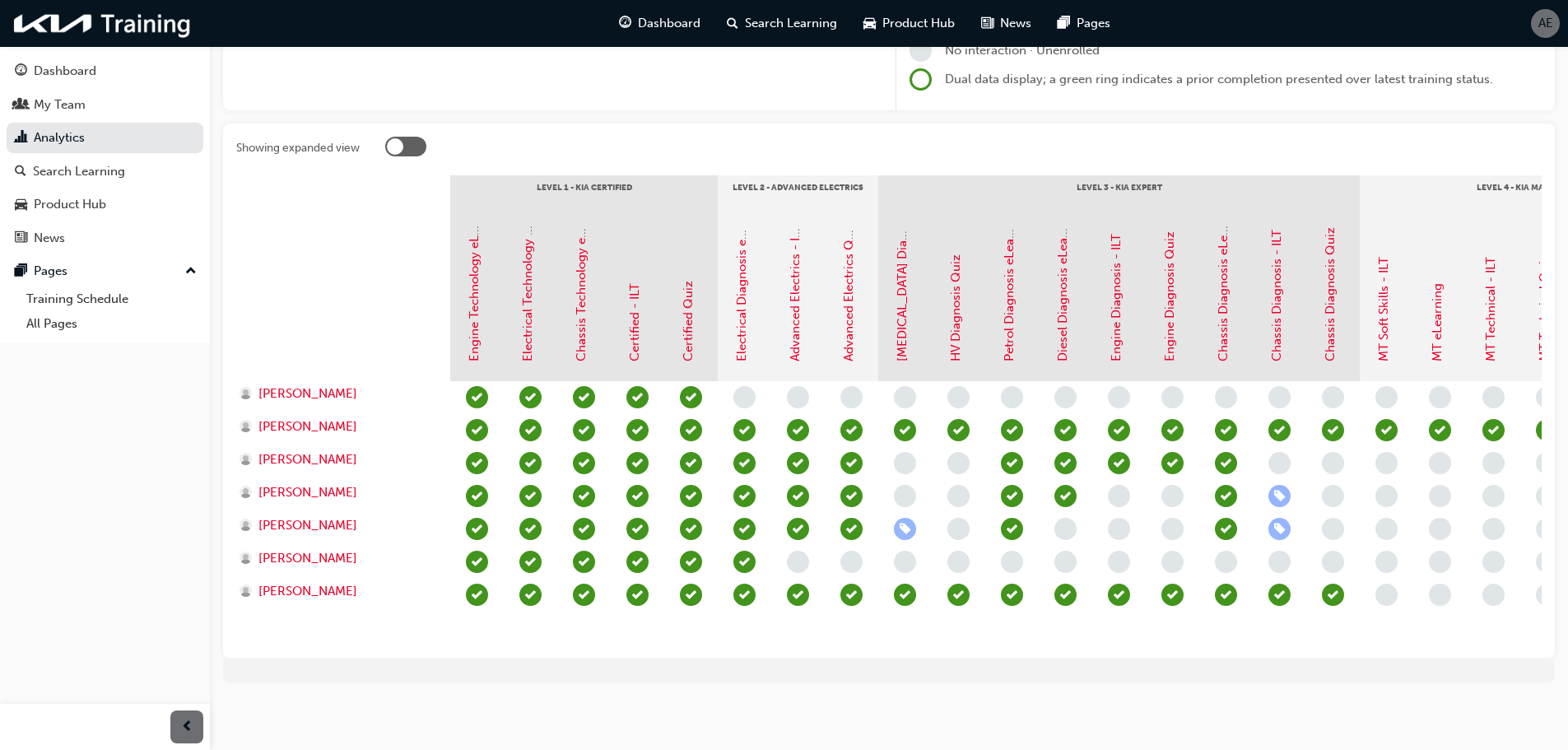
scroll to position [0, 193]
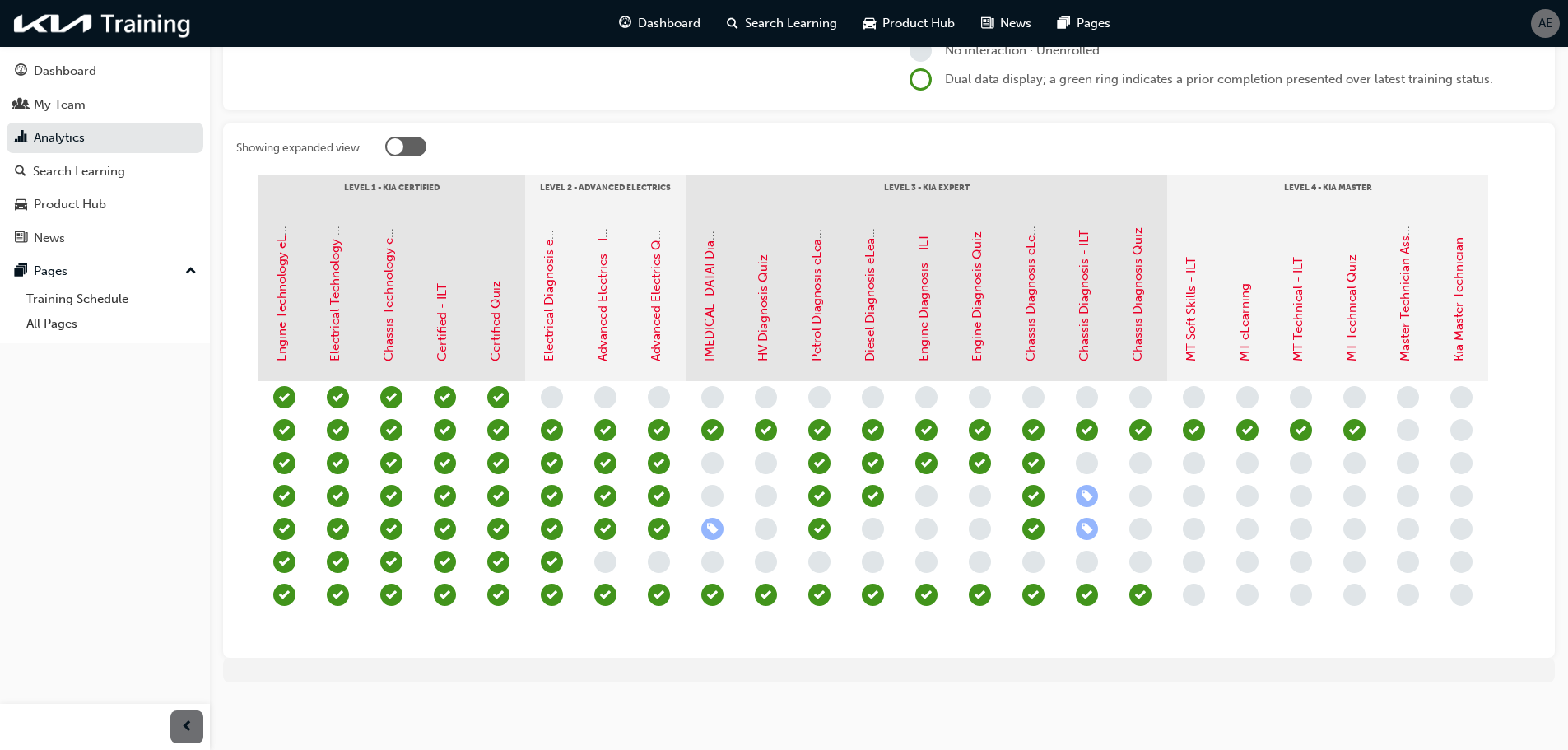
click at [1407, 420] on span "learningRecordVerb_NONE-icon" at bounding box center [1408, 431] width 22 height 22
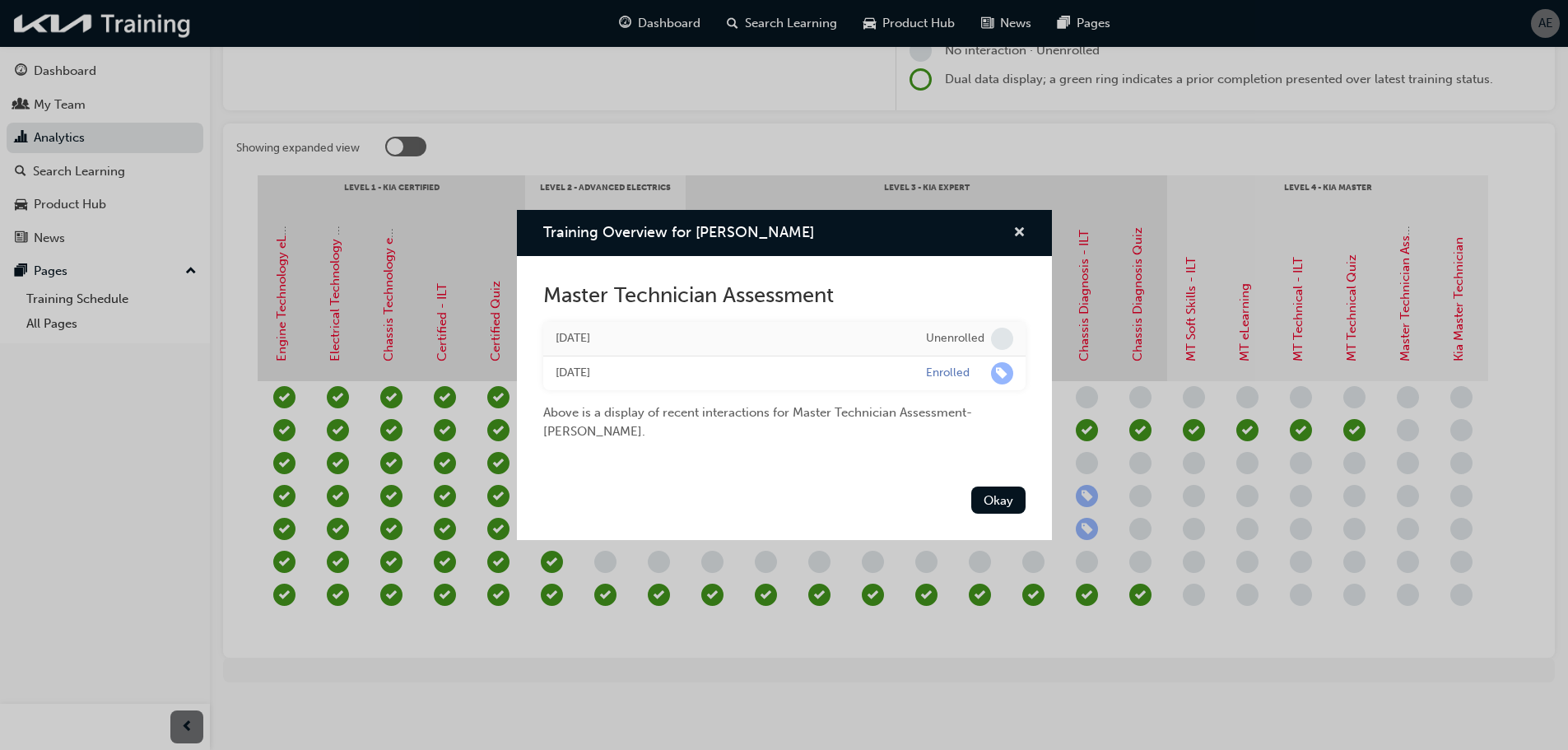
click at [1013, 231] on span "cross-icon" at bounding box center [1019, 234] width 12 height 15
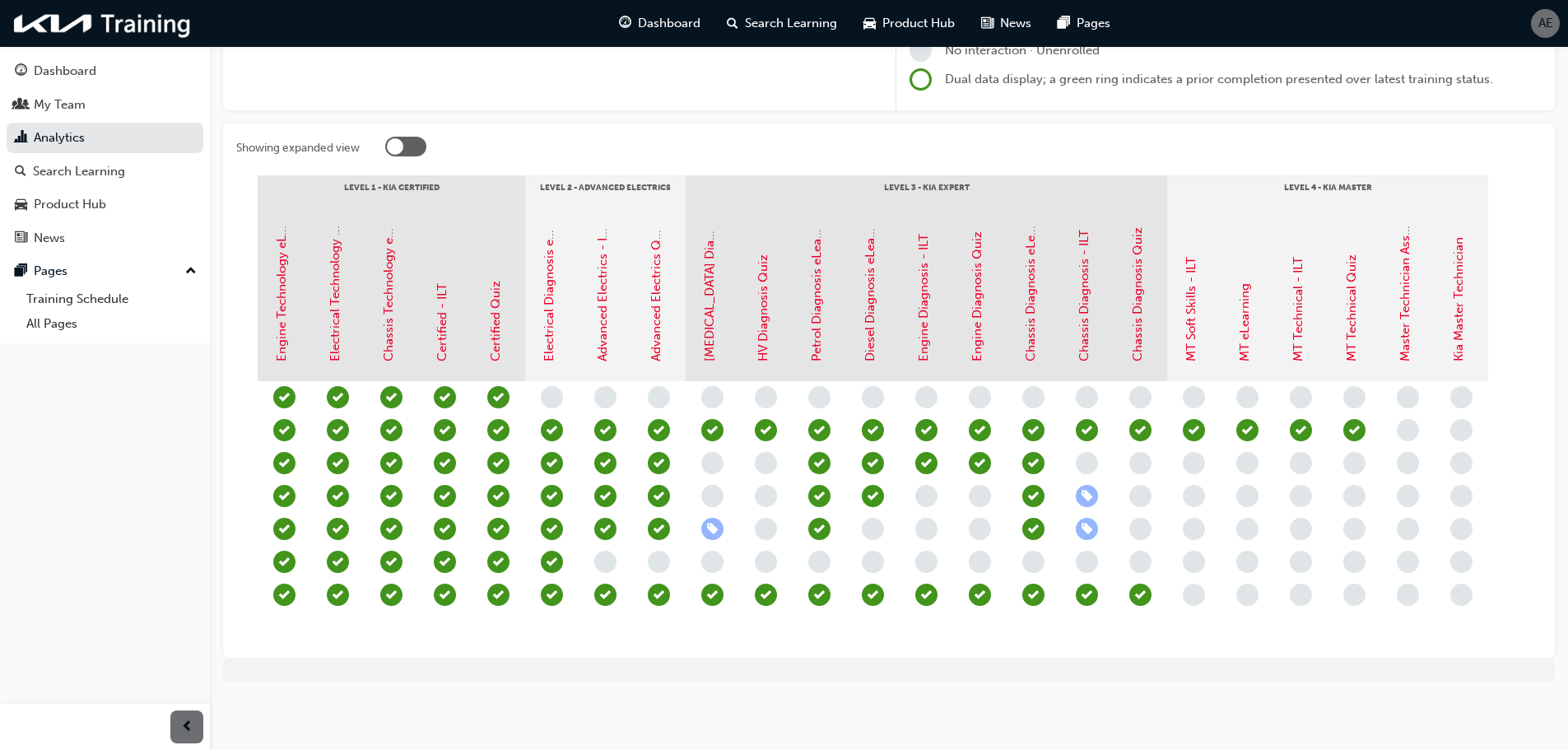
click at [1459, 420] on span "learningRecordVerb_NONE-icon" at bounding box center [1462, 431] width 22 height 22
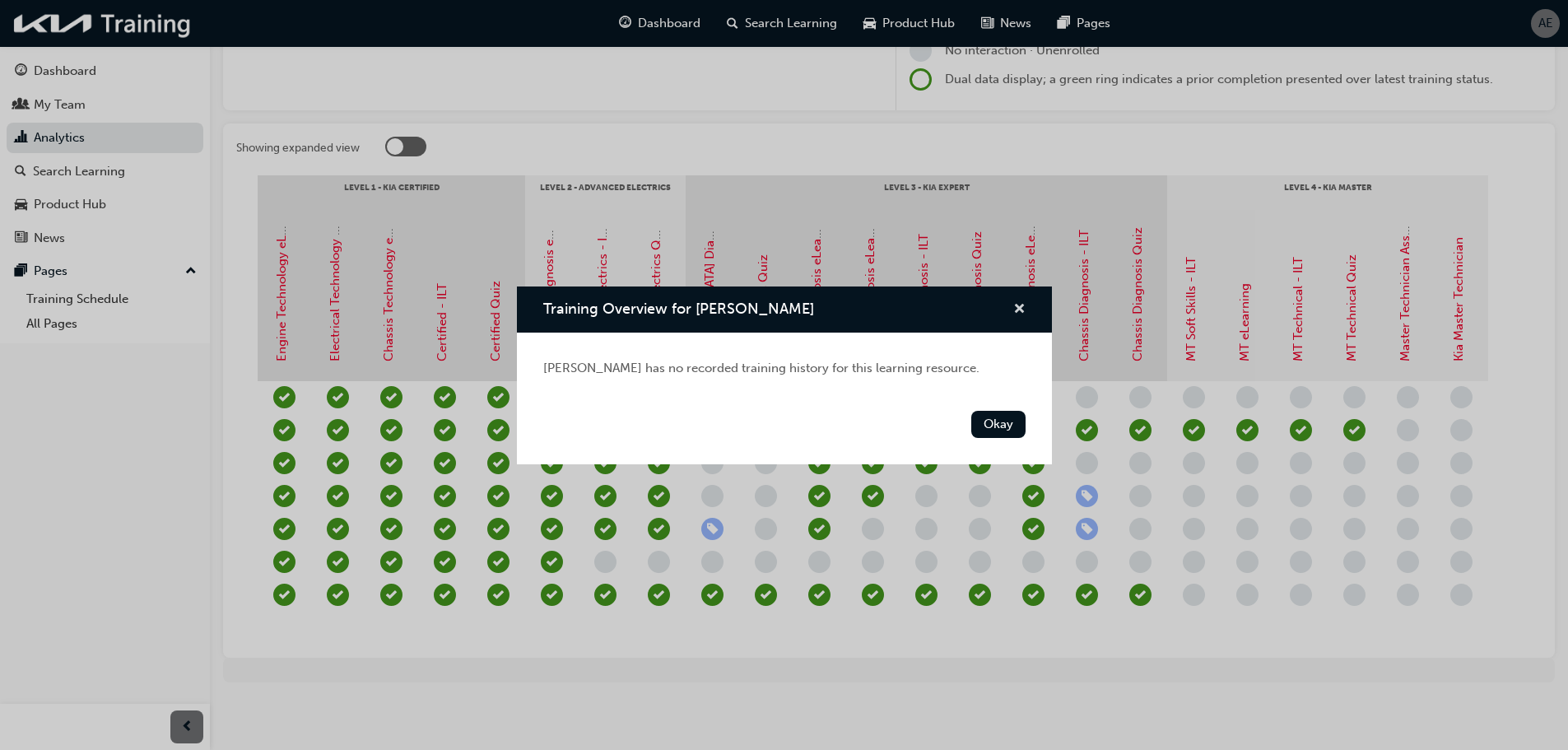
click at [1014, 310] on span "cross-icon" at bounding box center [1019, 311] width 12 height 15
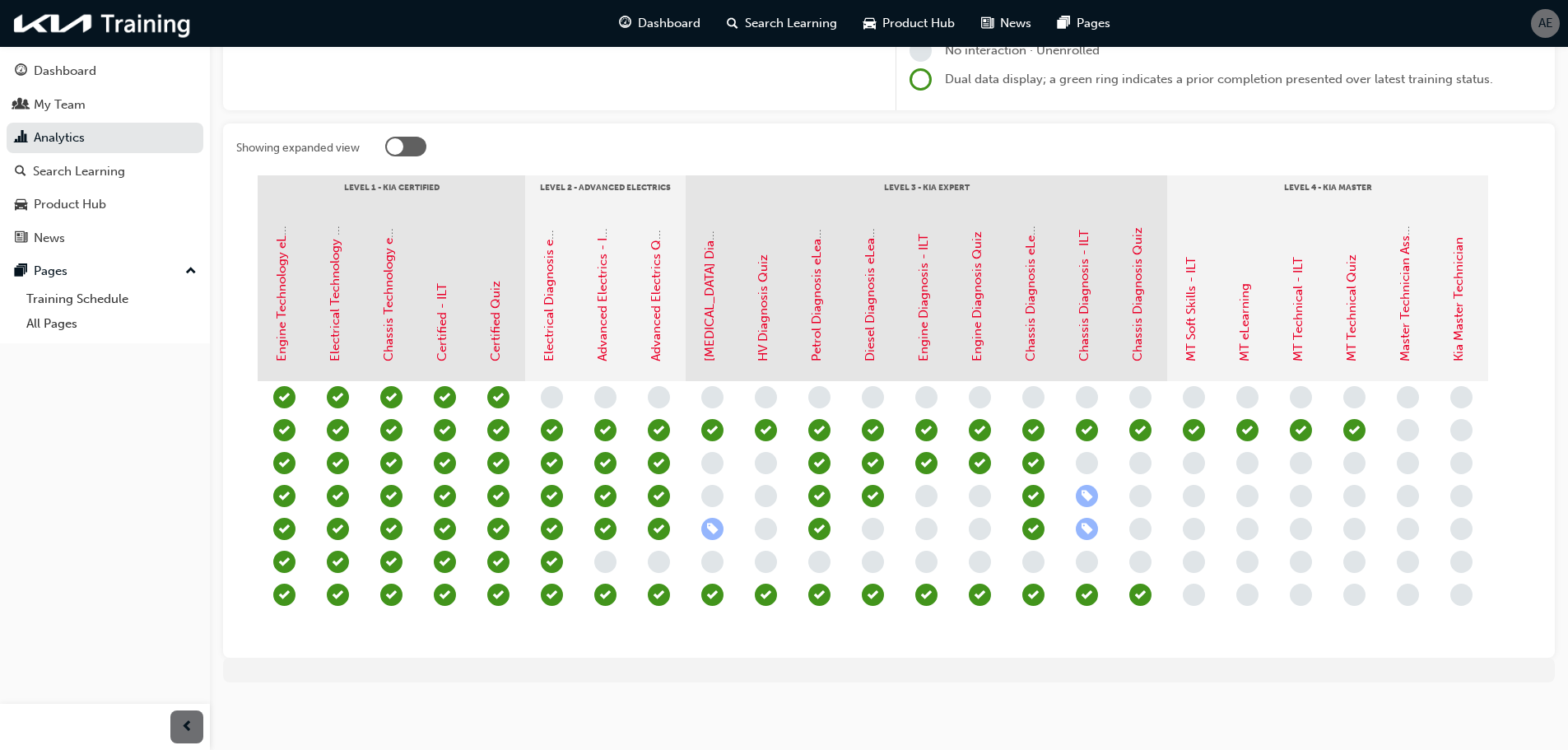
click at [1416, 420] on span "learningRecordVerb_NONE-icon" at bounding box center [1408, 431] width 22 height 22
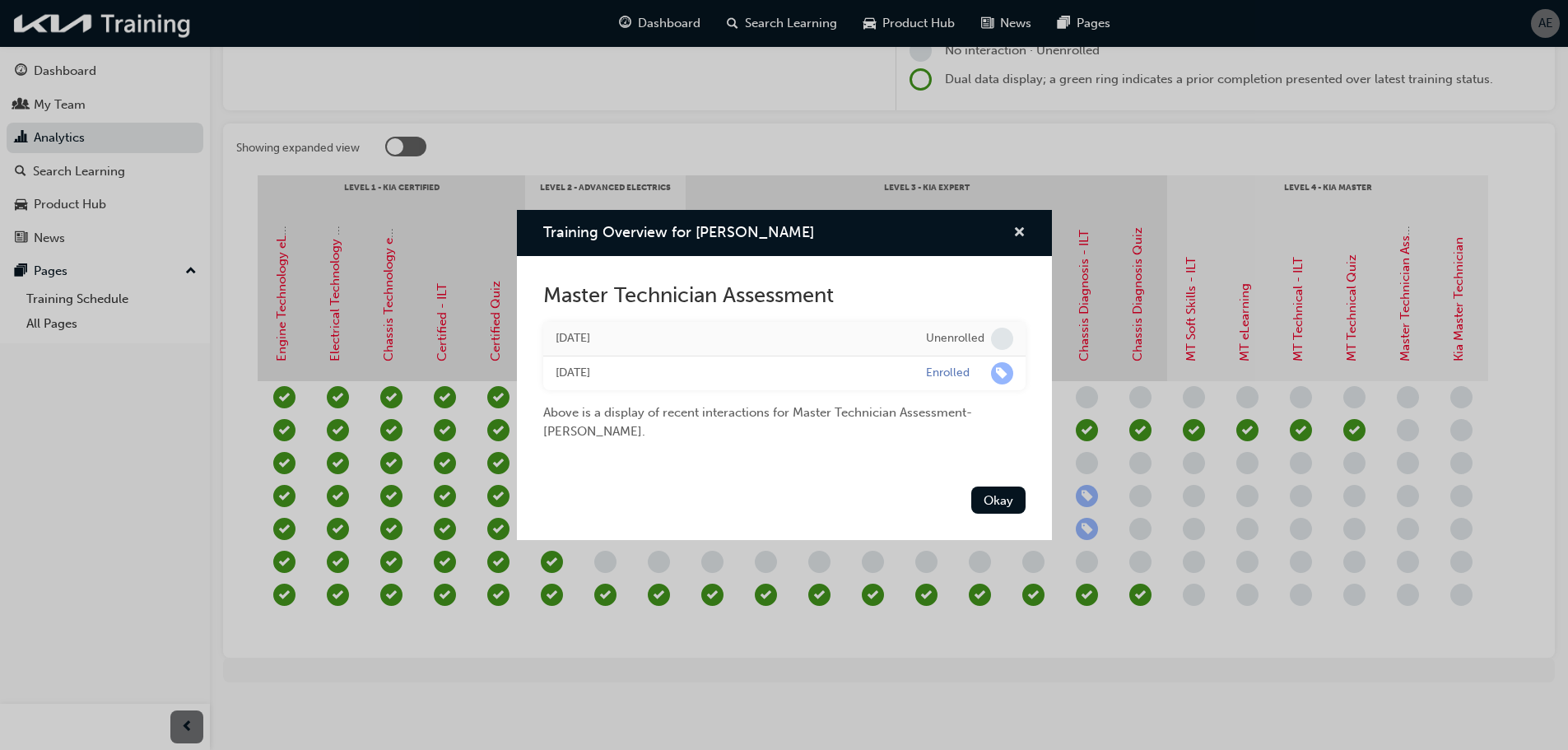
click at [1018, 226] on span "cross-icon" at bounding box center [1019, 234] width 12 height 15
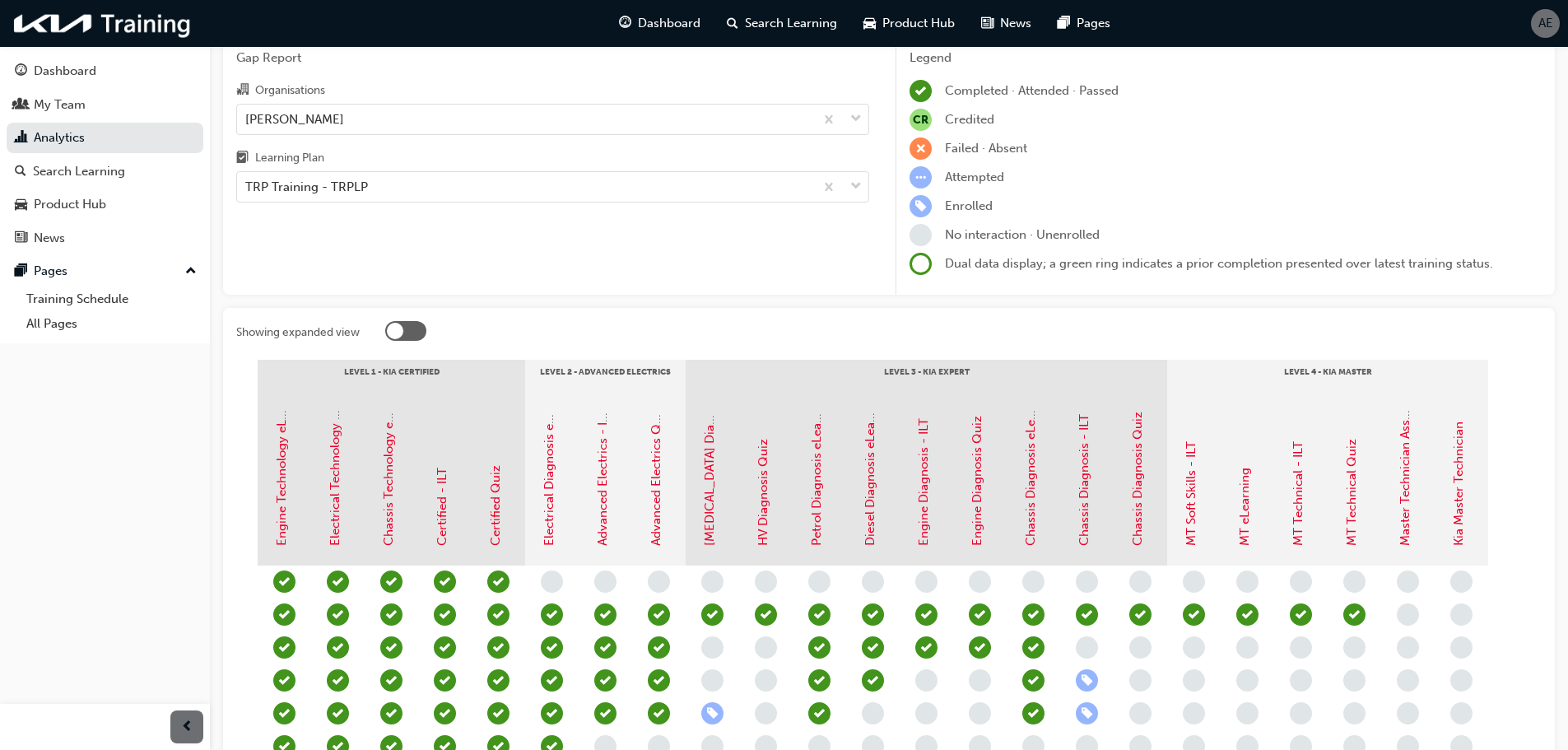
scroll to position [0, 0]
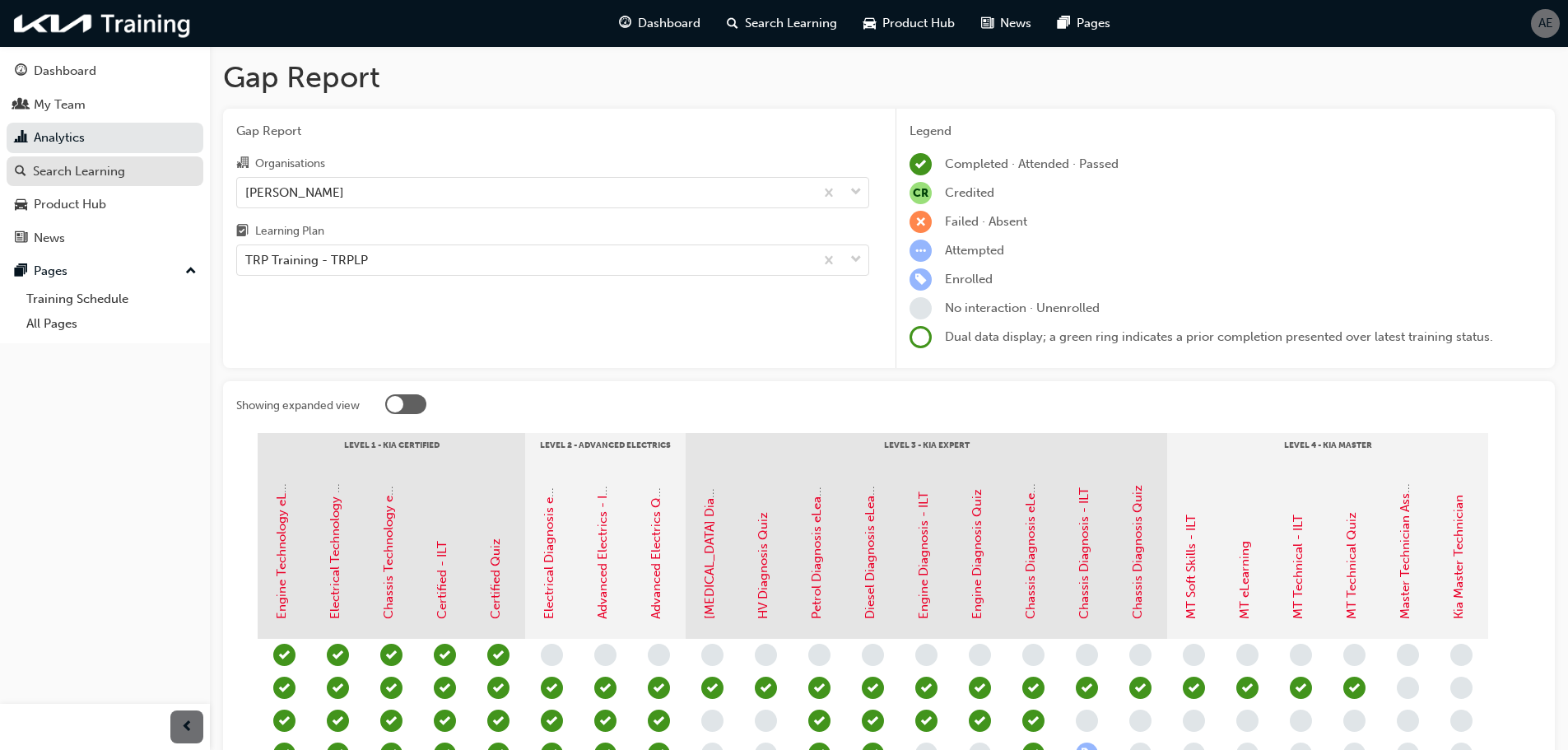
click at [80, 164] on div "Search Learning" at bounding box center [78, 172] width 92 height 19
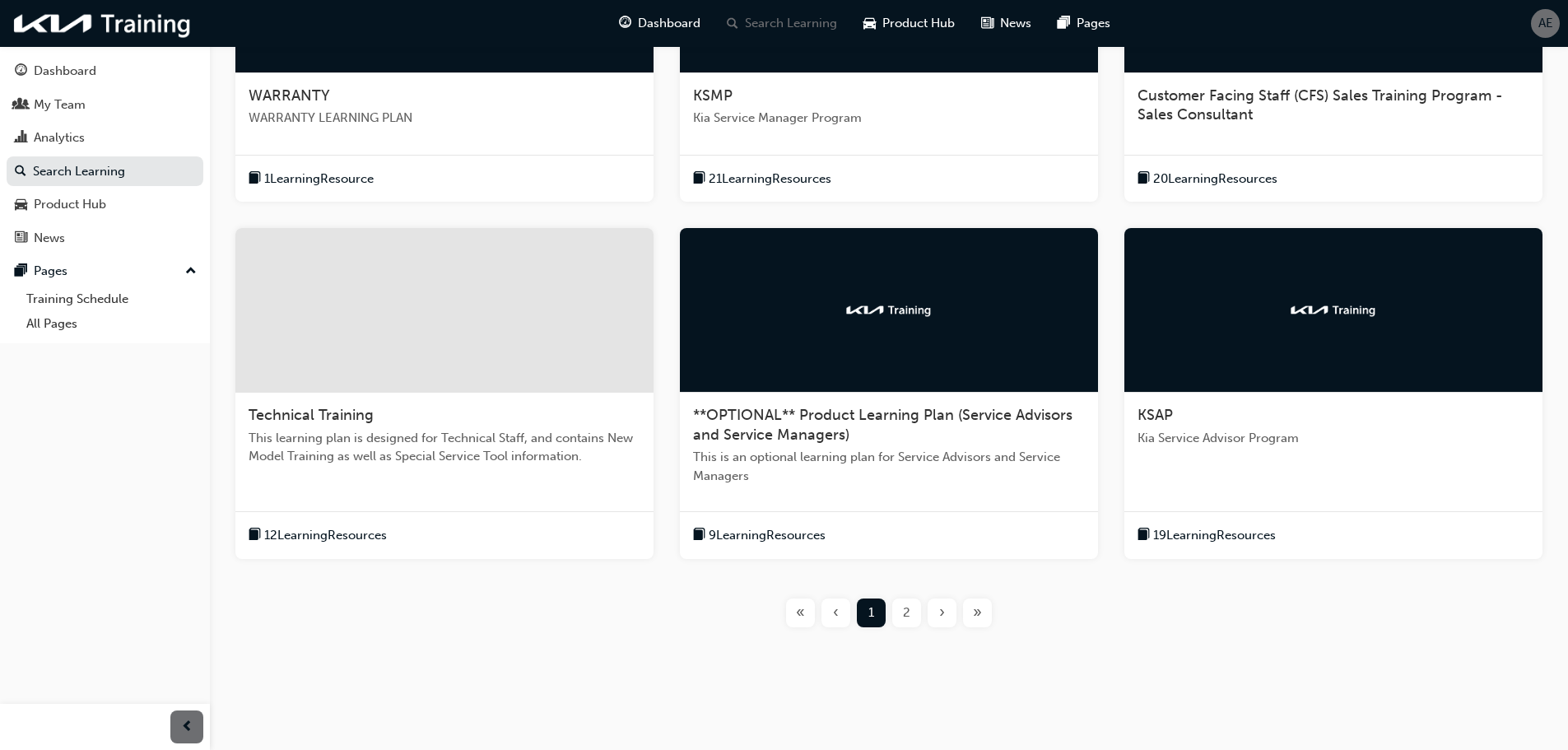
scroll to position [484, 0]
